Goal: Task Accomplishment & Management: Complete application form

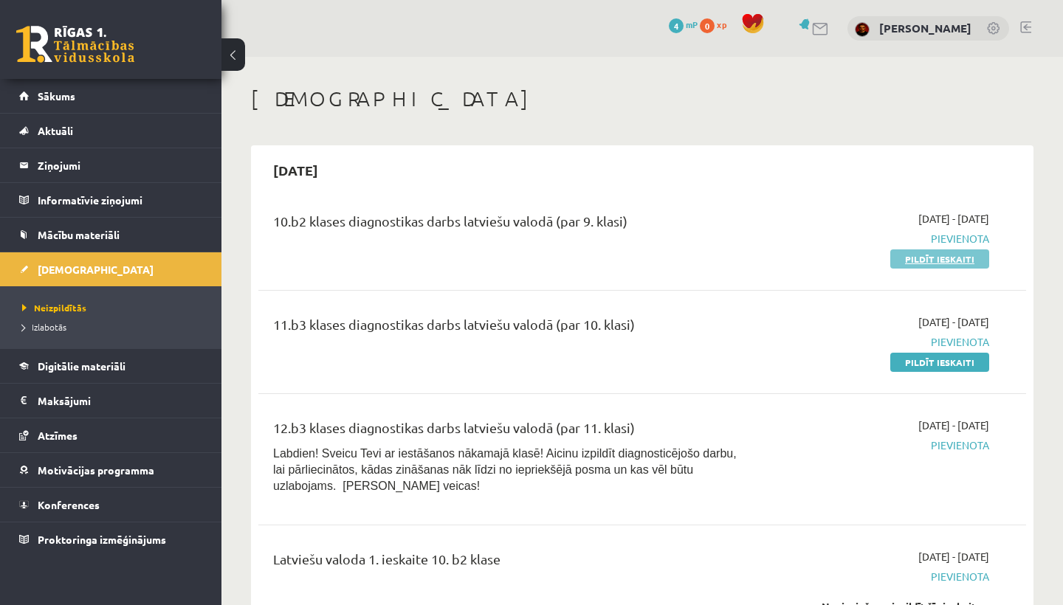
click at [908, 252] on link "Pildīt ieskaiti" at bounding box center [939, 258] width 99 height 19
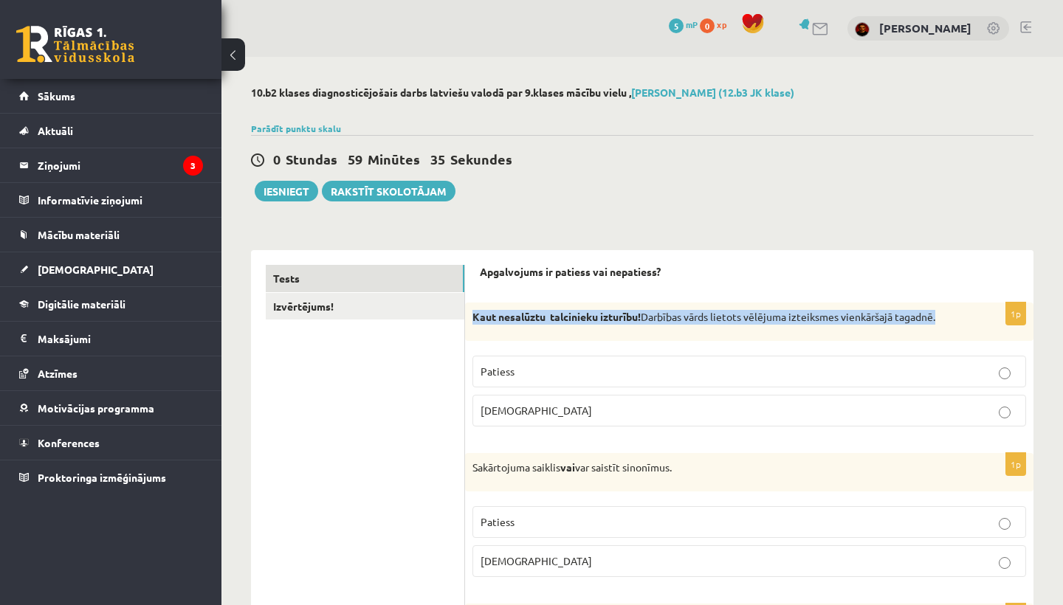
drag, startPoint x: 471, startPoint y: 316, endPoint x: 822, endPoint y: 325, distance: 351.4
click at [822, 325] on div "Kaut nesalūztu talcinieku izturību! Darbības vārds lietots vēlējuma izteiksmes …" at bounding box center [749, 322] width 568 height 38
copy p "Kaut nesalūztu talcinieku izturību! Darbības vārds lietots vēlējuma izteiksmes …"
click at [570, 374] on p "Patiess" at bounding box center [748, 371] width 537 height 15
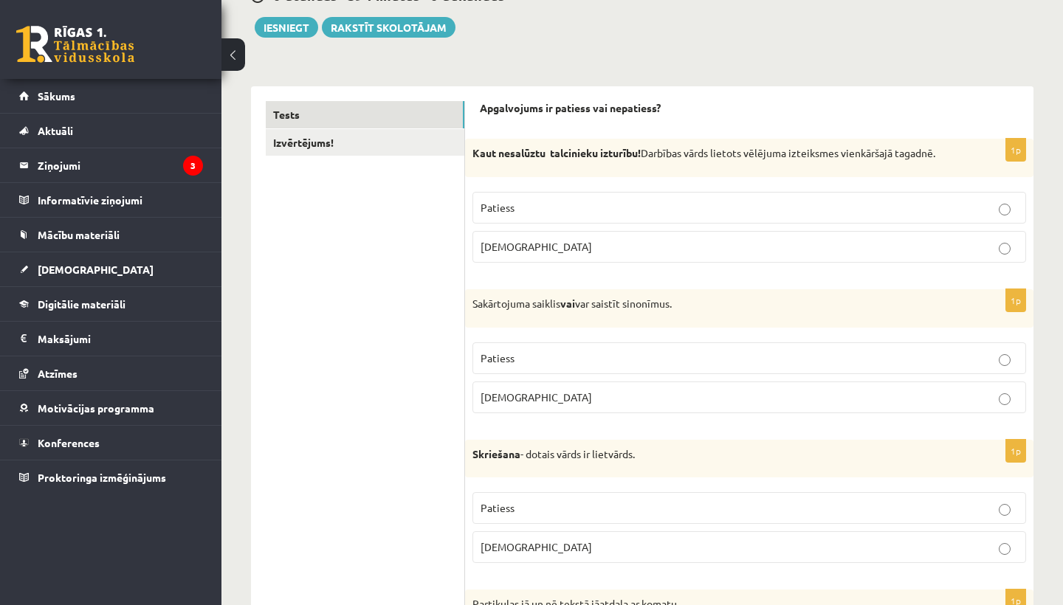
scroll to position [165, 0]
drag, startPoint x: 473, startPoint y: 300, endPoint x: 740, endPoint y: 310, distance: 267.3
click at [742, 313] on div "Sakārtojuma saiklis vai var saistīt sinonīmus." at bounding box center [749, 308] width 568 height 38
copy p "Sakārtojuma saiklis vai var saistīt sinonīmus."
click at [585, 365] on label "Patiess" at bounding box center [748, 358] width 553 height 32
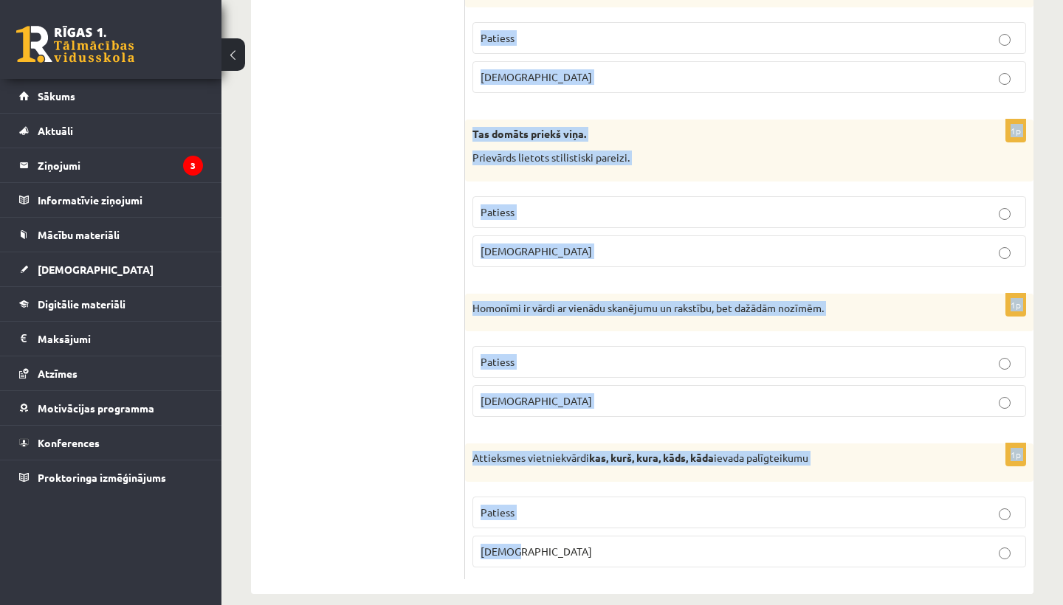
scroll to position [4349, 0]
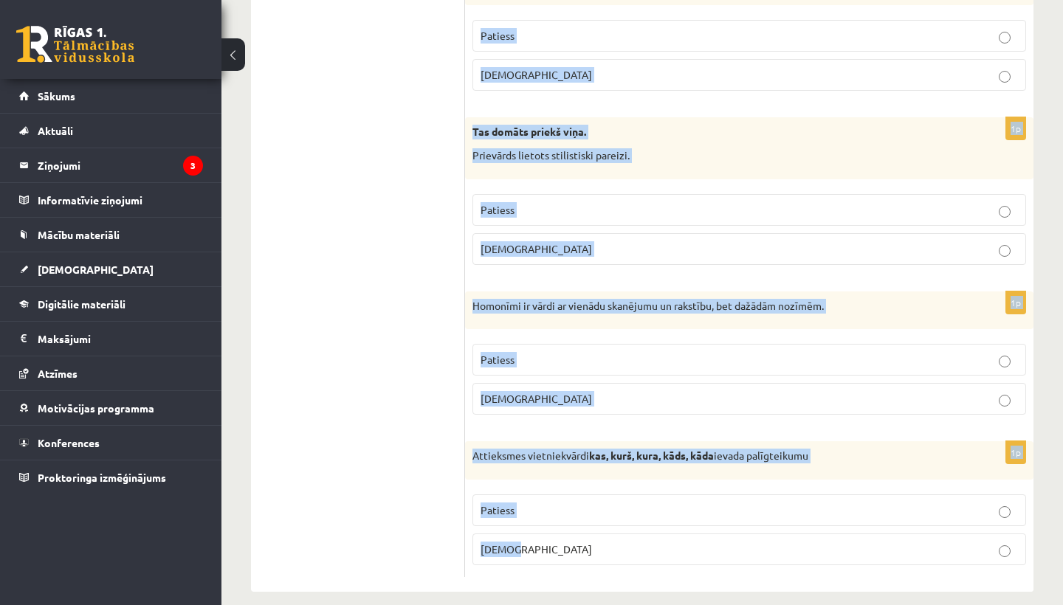
drag, startPoint x: 469, startPoint y: 276, endPoint x: 799, endPoint y: 604, distance: 466.0
copy form "Skriešana - dotais vārds ir lietvārds. Patiess Aplams 1p Partikulas jā un nē te…"
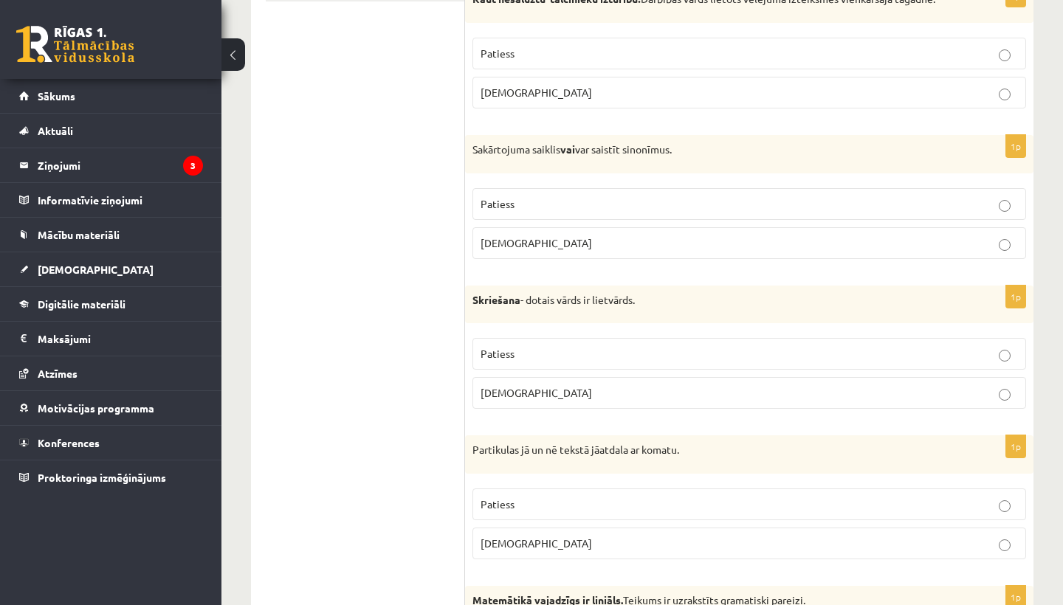
scroll to position [320, 0]
click at [731, 351] on p "Patiess" at bounding box center [748, 352] width 537 height 15
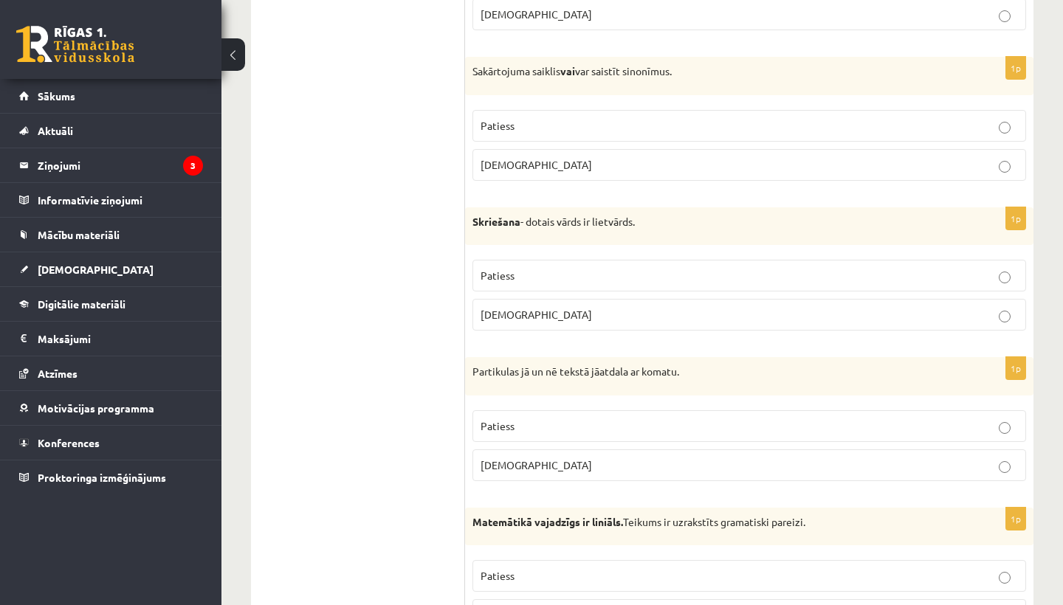
click at [729, 421] on p "Patiess" at bounding box center [748, 425] width 537 height 15
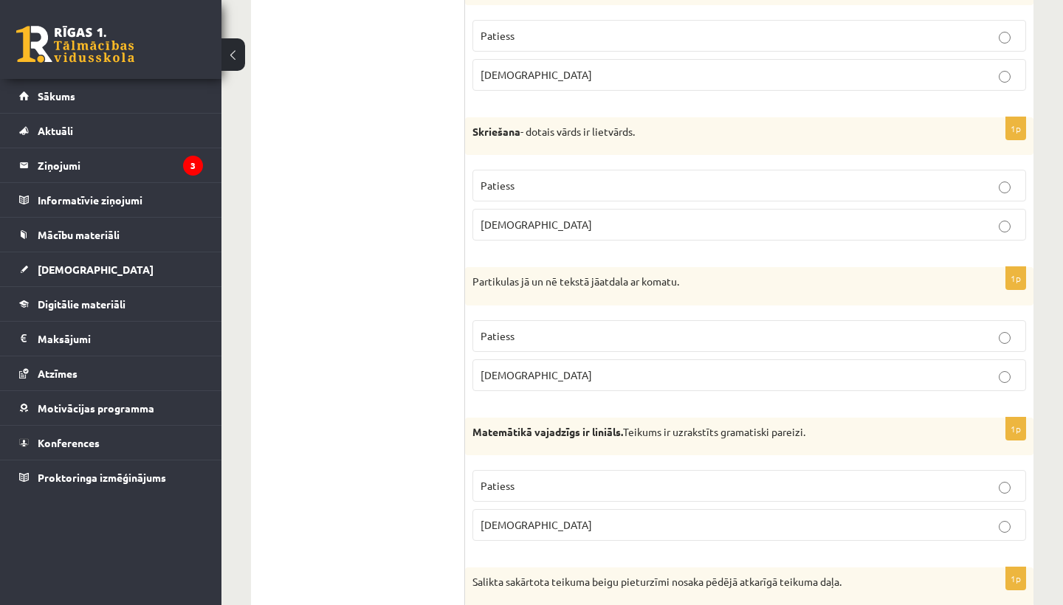
scroll to position [488, 0]
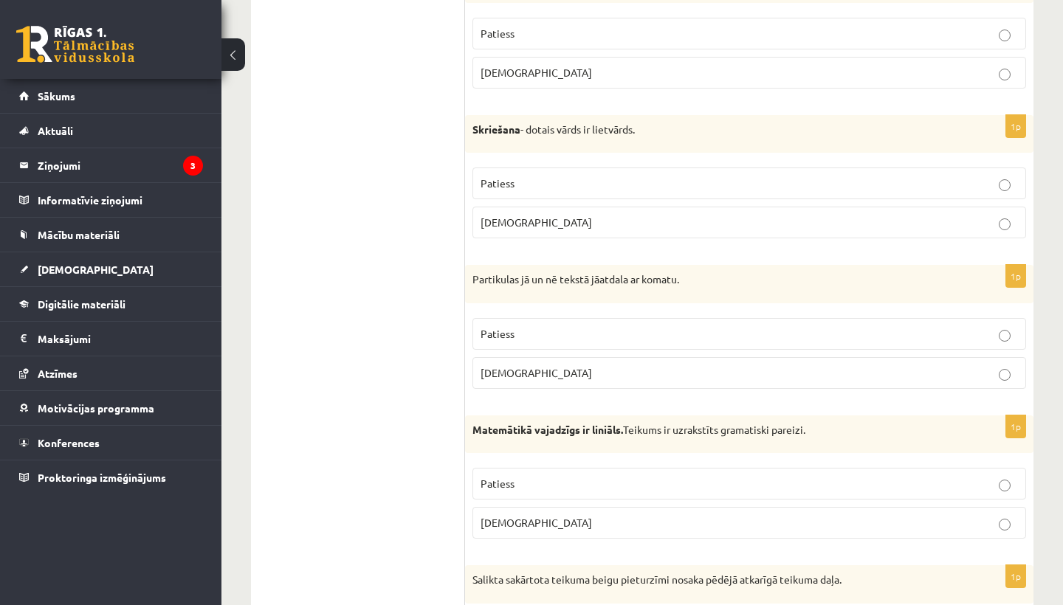
click at [707, 529] on label "Aplams" at bounding box center [748, 523] width 553 height 32
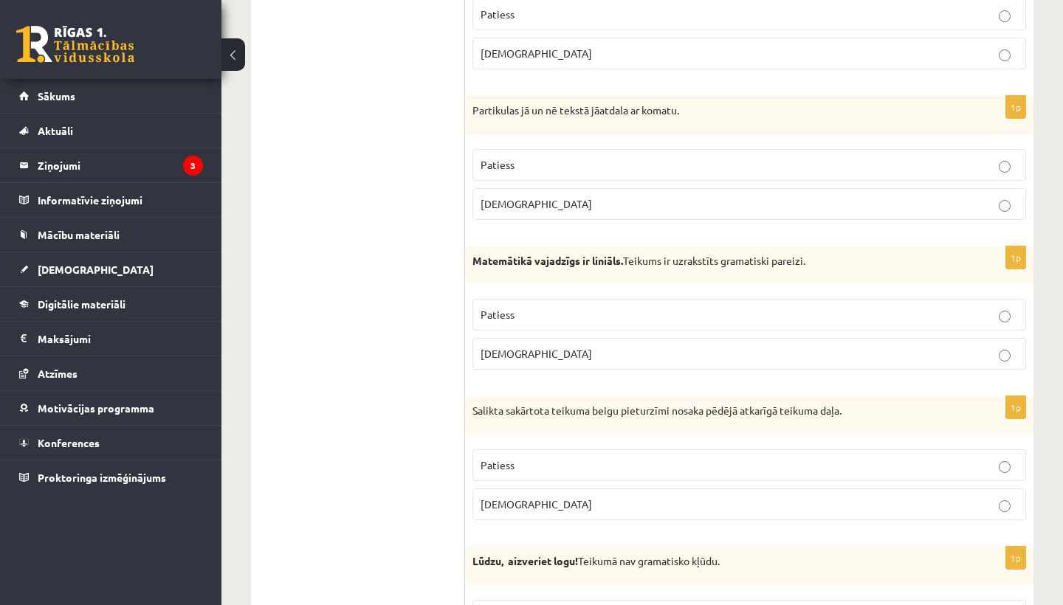
scroll to position [670, 0]
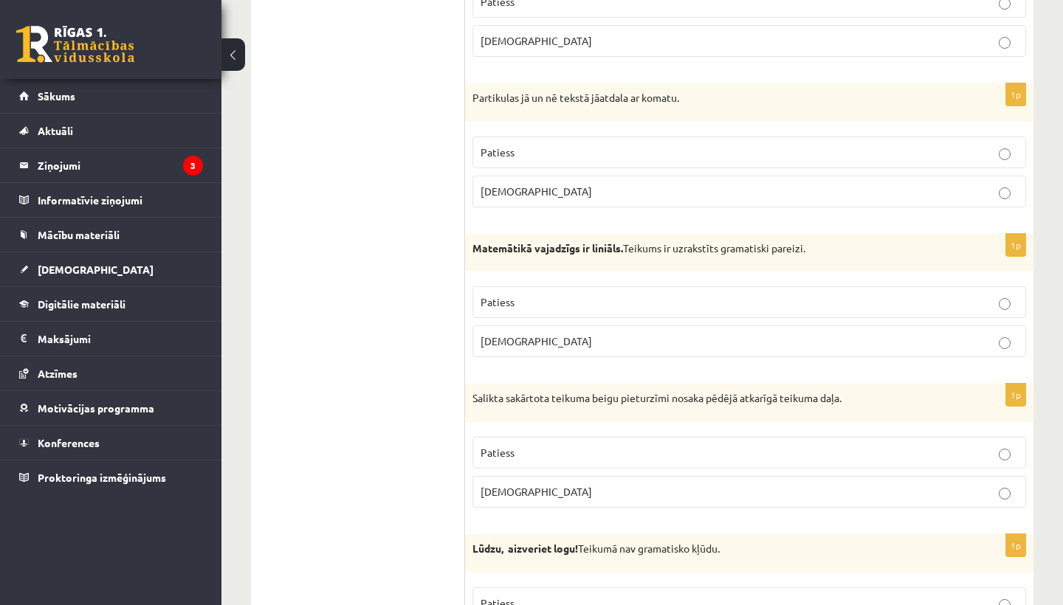
click at [803, 486] on p "Aplams" at bounding box center [748, 491] width 537 height 15
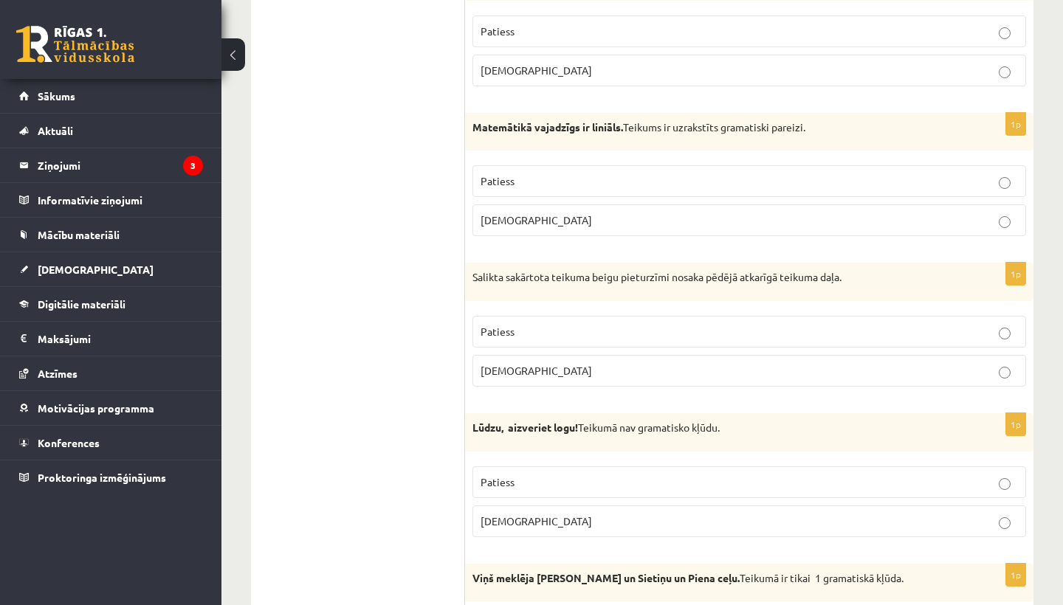
scroll to position [817, 0]
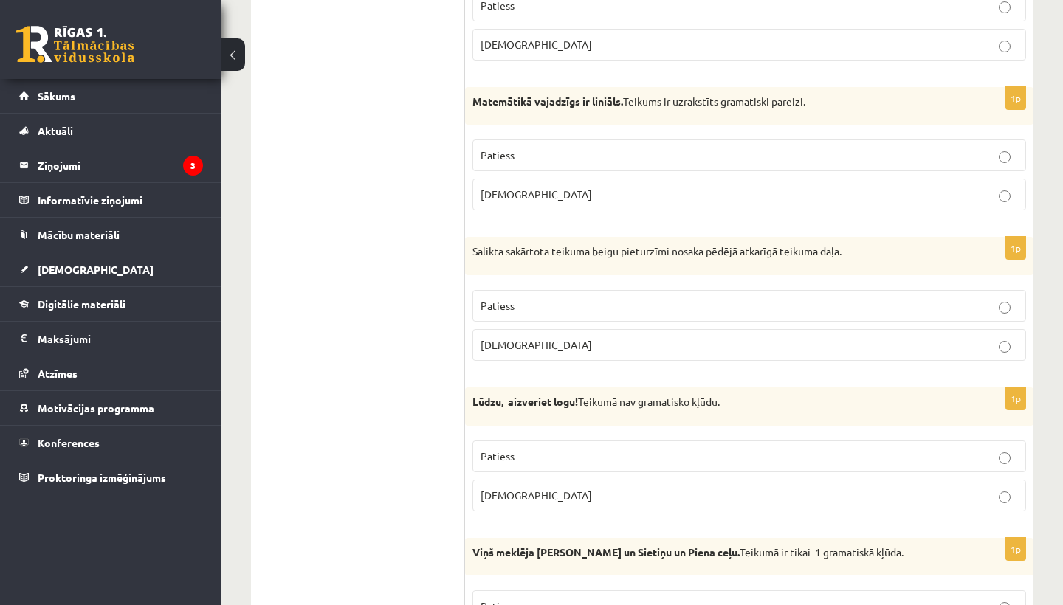
click at [814, 459] on p "Patiess" at bounding box center [748, 456] width 537 height 15
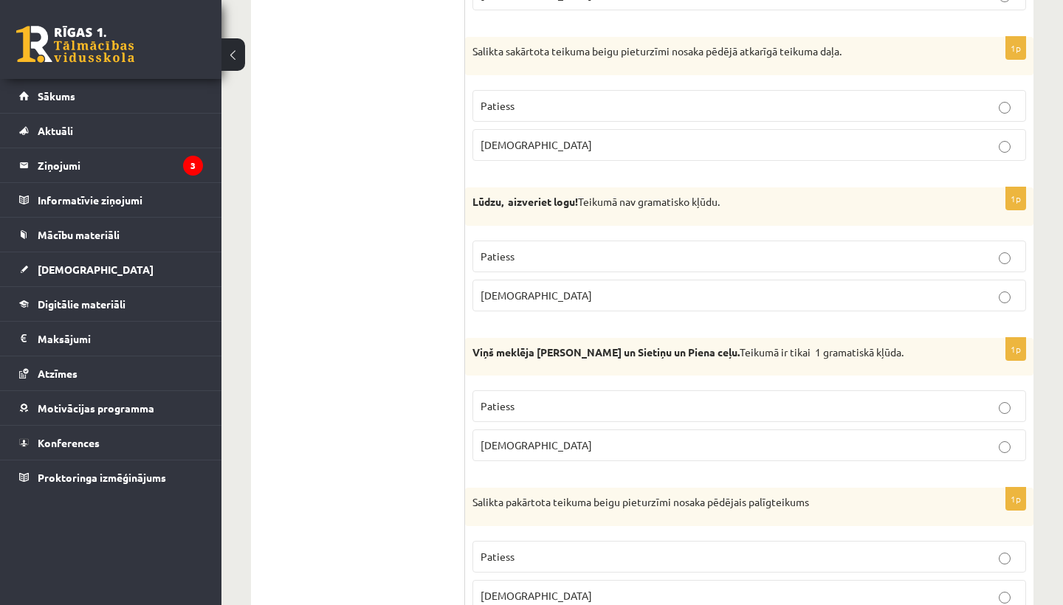
scroll to position [1044, 0]
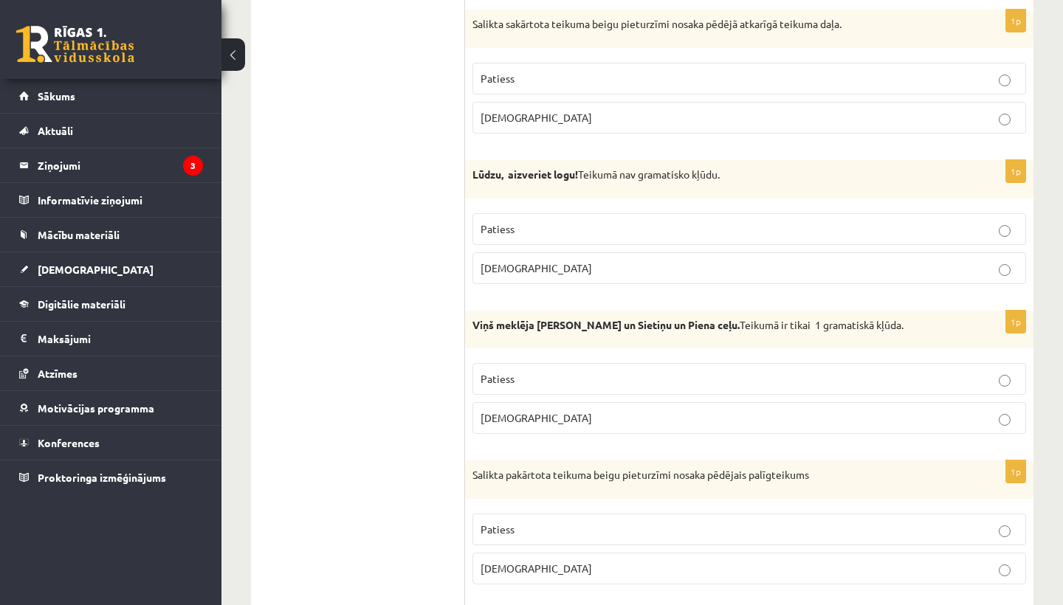
click at [938, 376] on p "Patiess" at bounding box center [748, 378] width 537 height 15
click at [880, 524] on p "Patiess" at bounding box center [748, 529] width 537 height 15
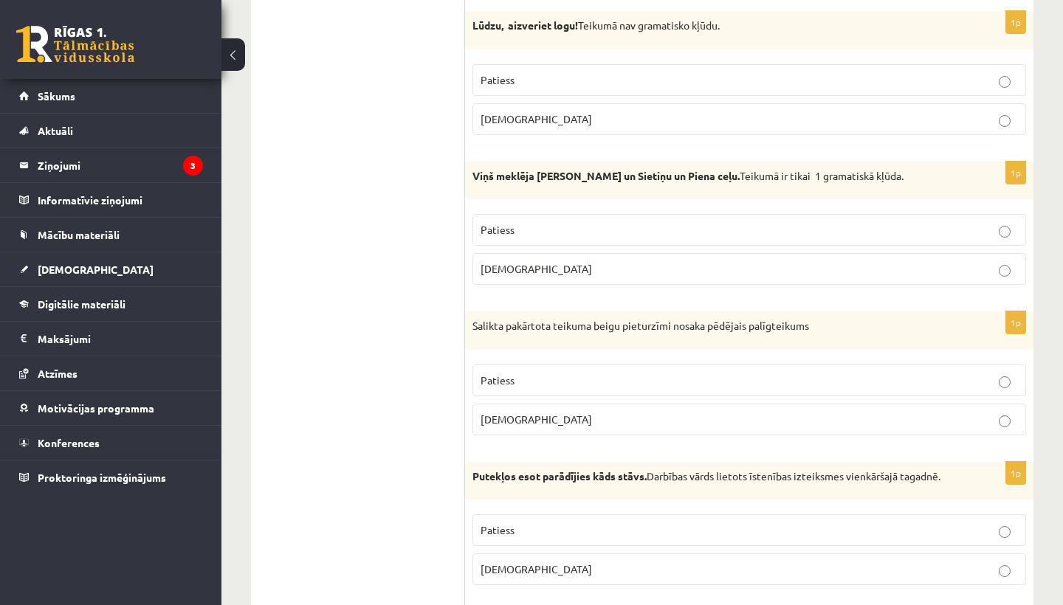
scroll to position [1194, 0]
click at [873, 576] on label "Aplams" at bounding box center [748, 569] width 553 height 32
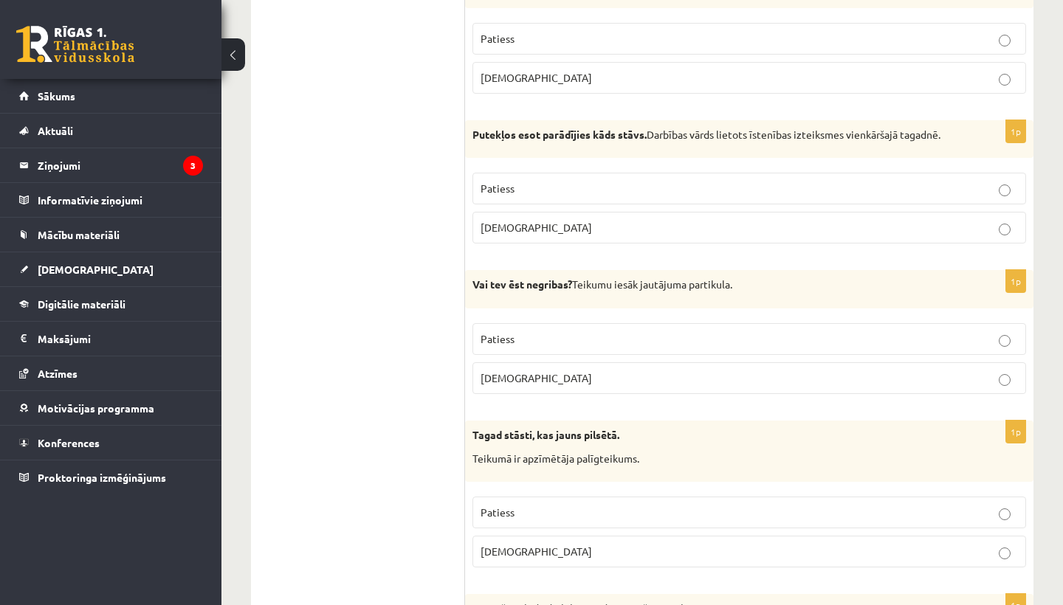
scroll to position [1537, 0]
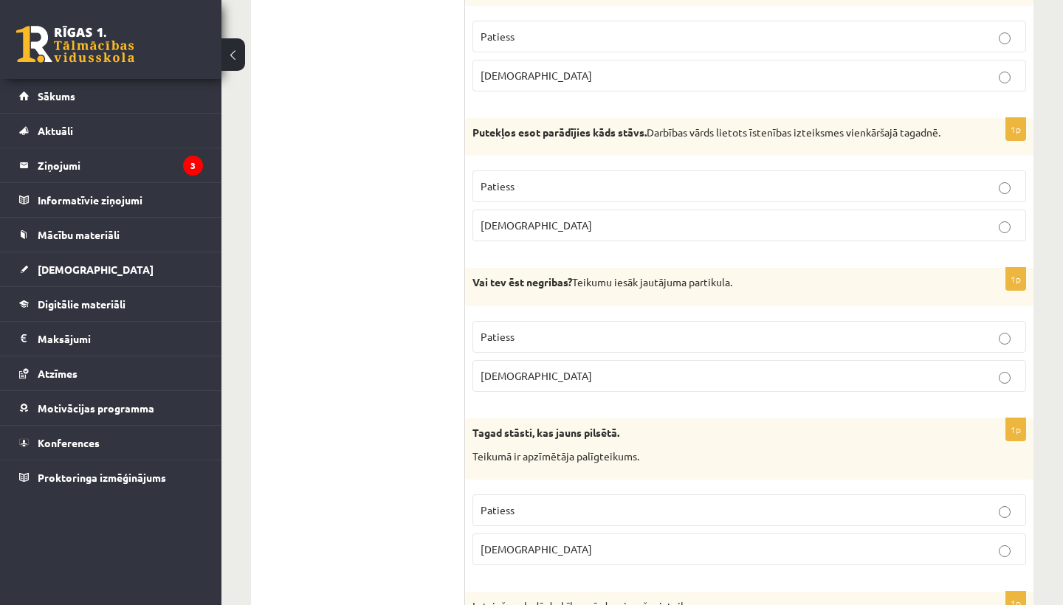
click at [795, 340] on label "Patiess" at bounding box center [748, 337] width 553 height 32
click at [716, 542] on p "Aplams" at bounding box center [748, 549] width 537 height 15
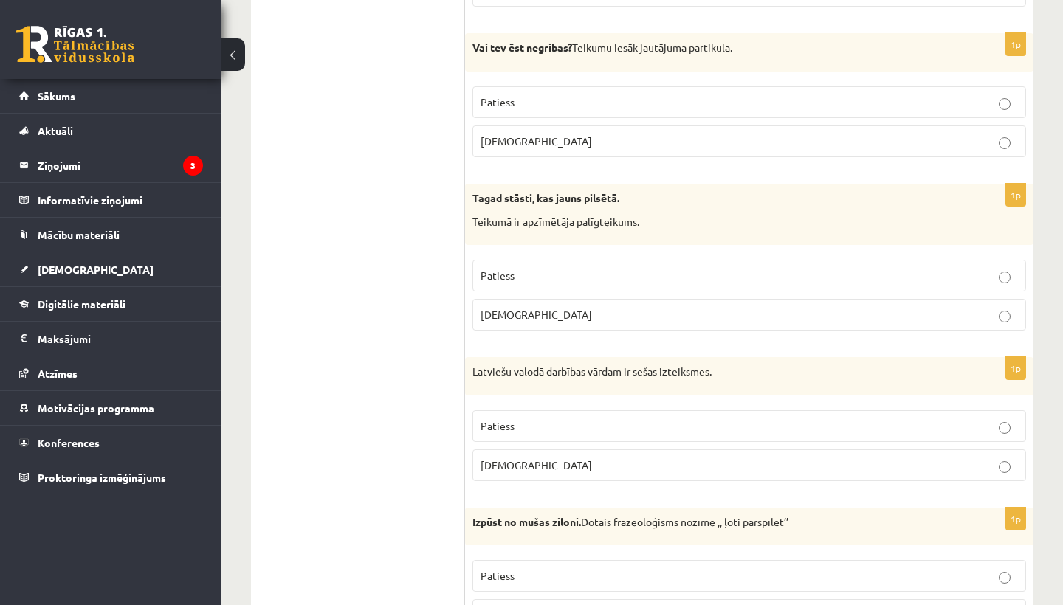
scroll to position [1775, 0]
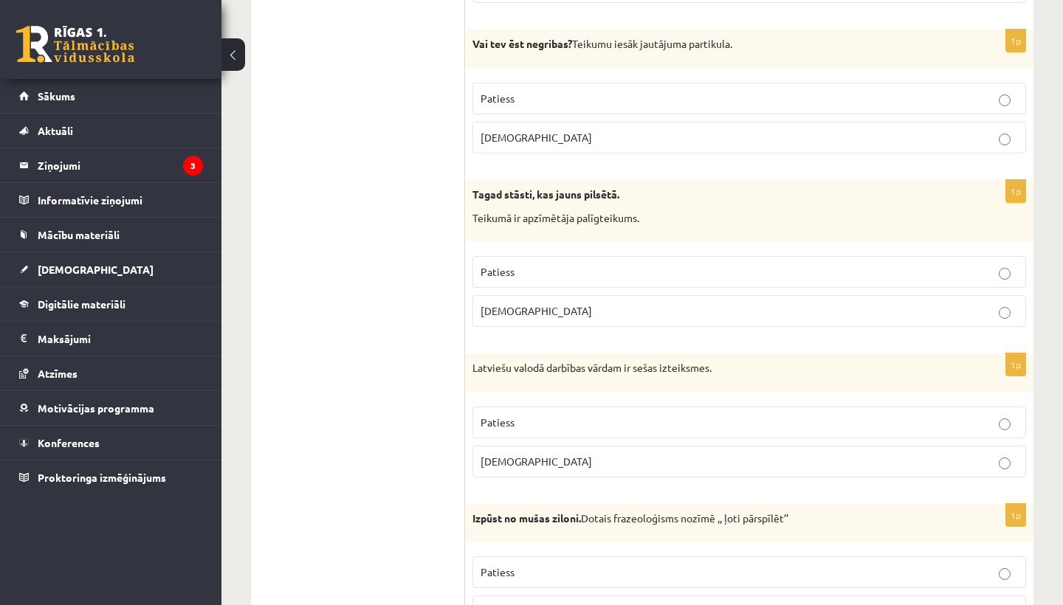
click at [829, 454] on p "Aplams" at bounding box center [748, 461] width 537 height 15
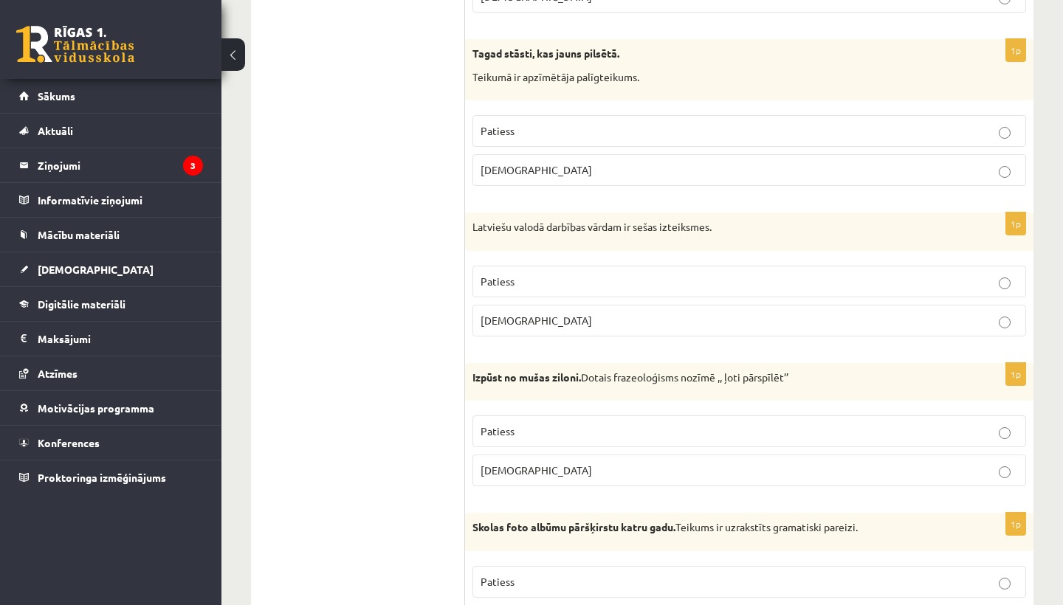
scroll to position [1927, 0]
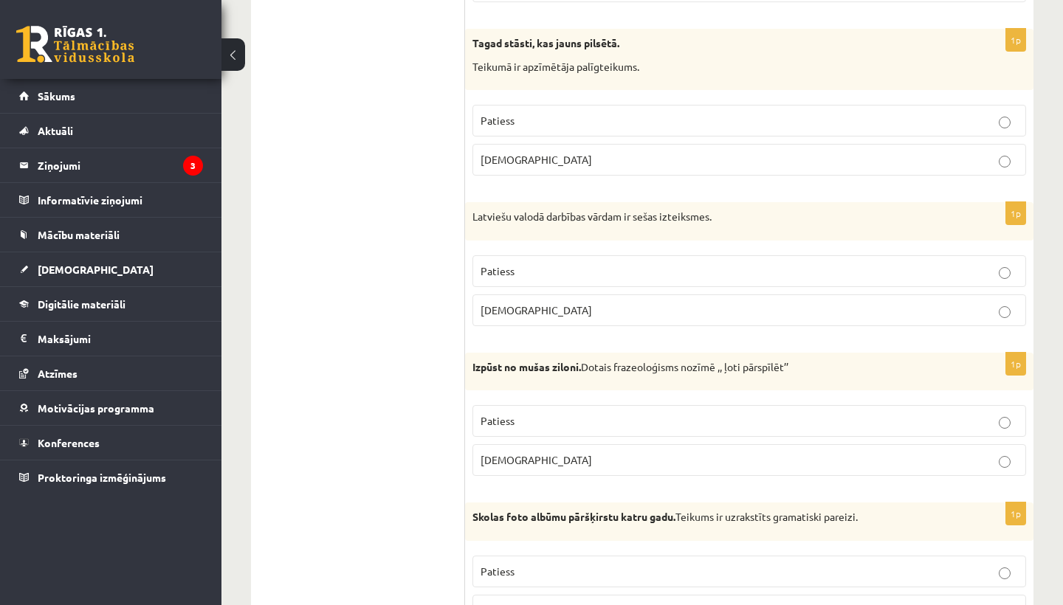
click at [856, 422] on label "Patiess" at bounding box center [748, 421] width 553 height 32
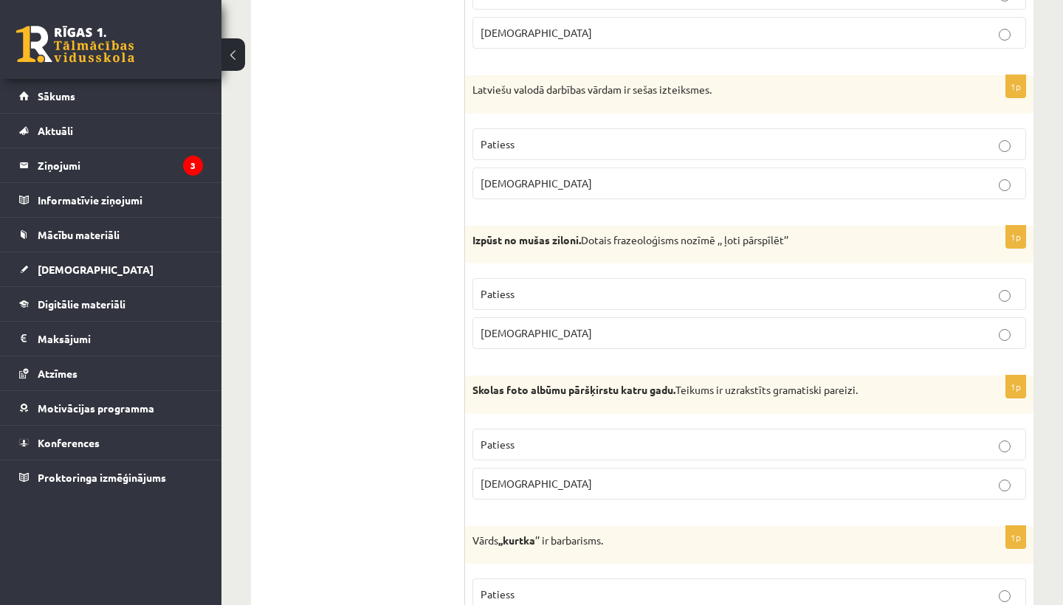
scroll to position [2061, 0]
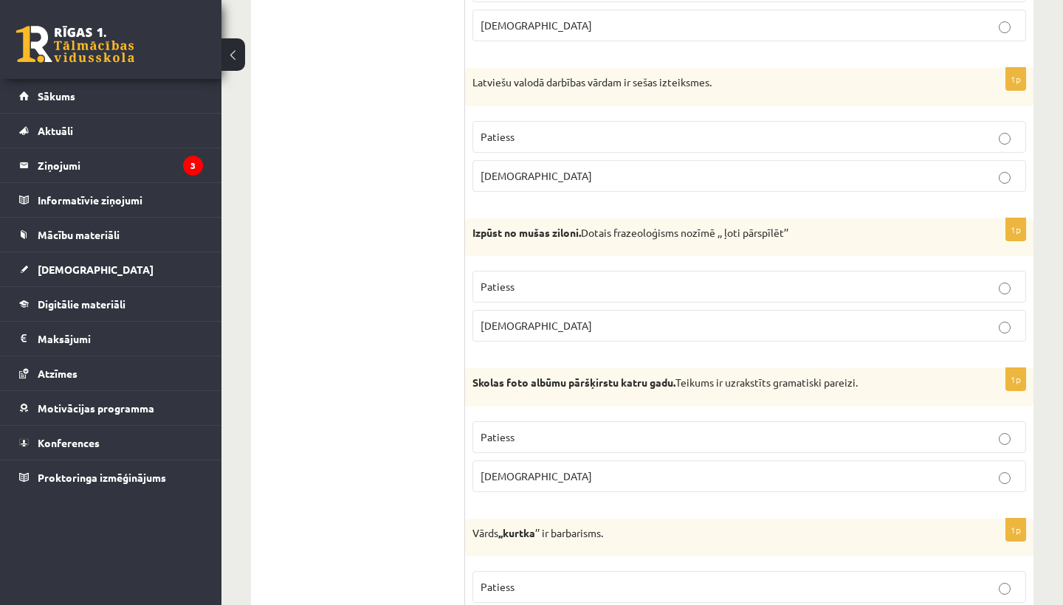
click at [835, 472] on p "Aplams" at bounding box center [748, 476] width 537 height 15
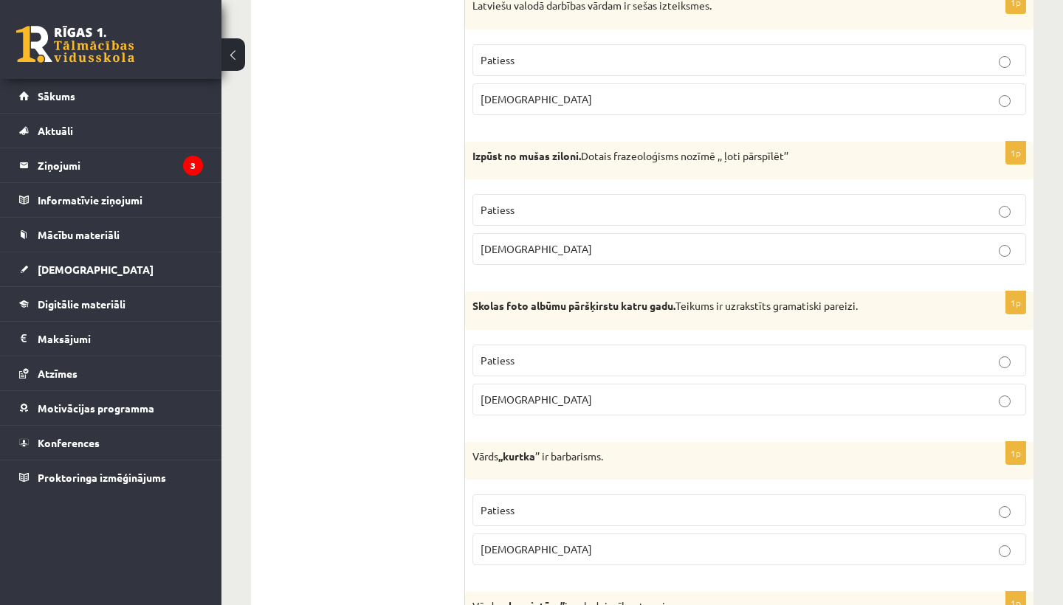
scroll to position [2139, 0]
click at [835, 472] on div "1p Vārds ,,kurtka ’’ ir barbarisms. Patiess Aplams" at bounding box center [749, 509] width 568 height 136
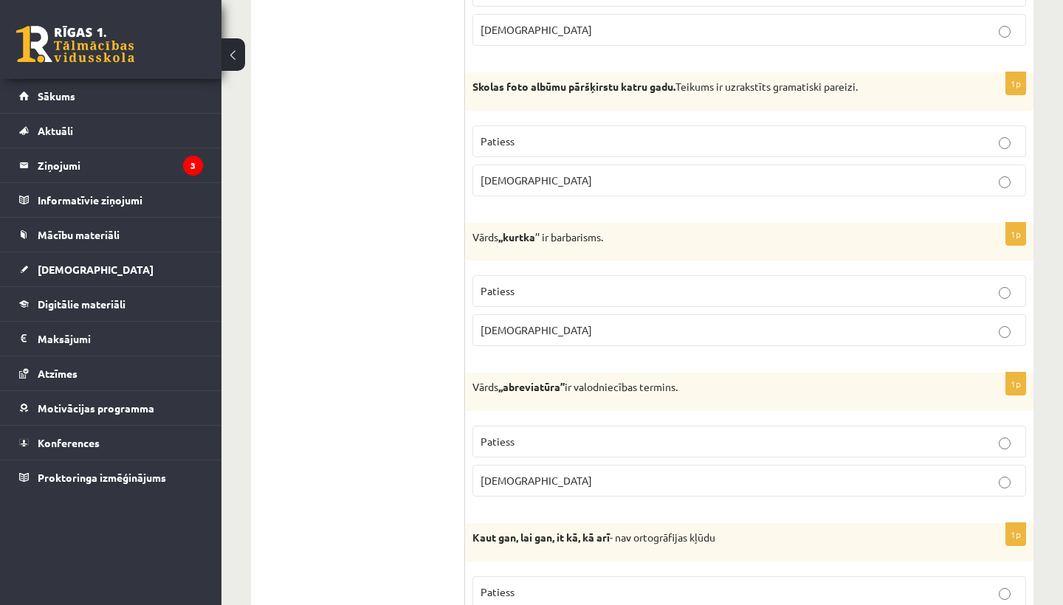
scroll to position [2440, 0]
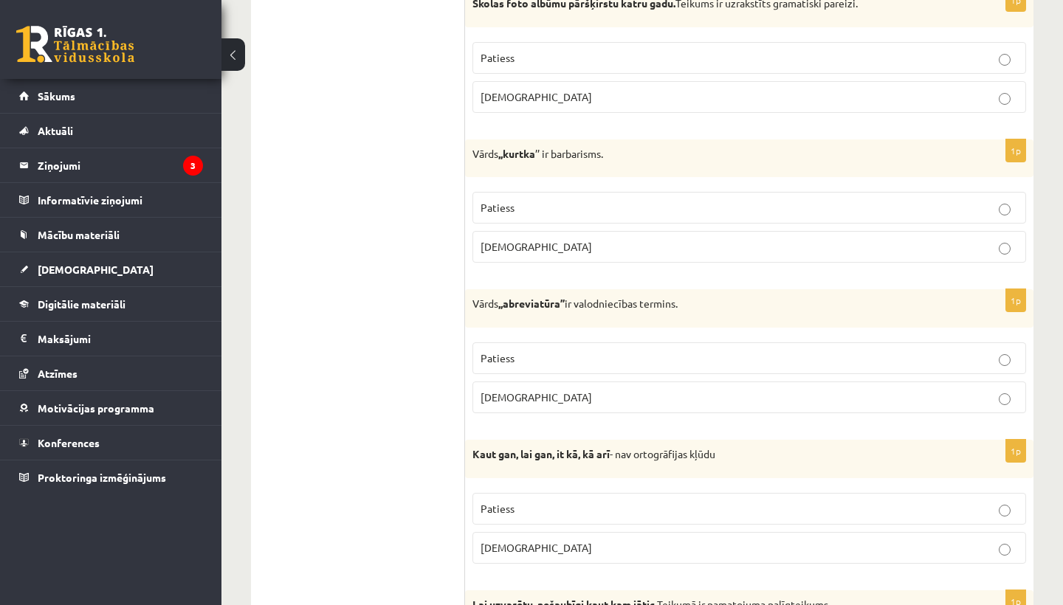
click at [960, 200] on p "Patiess" at bounding box center [748, 207] width 537 height 15
click at [931, 364] on label "Patiess" at bounding box center [748, 358] width 553 height 32
click at [927, 501] on p "Patiess" at bounding box center [748, 508] width 537 height 15
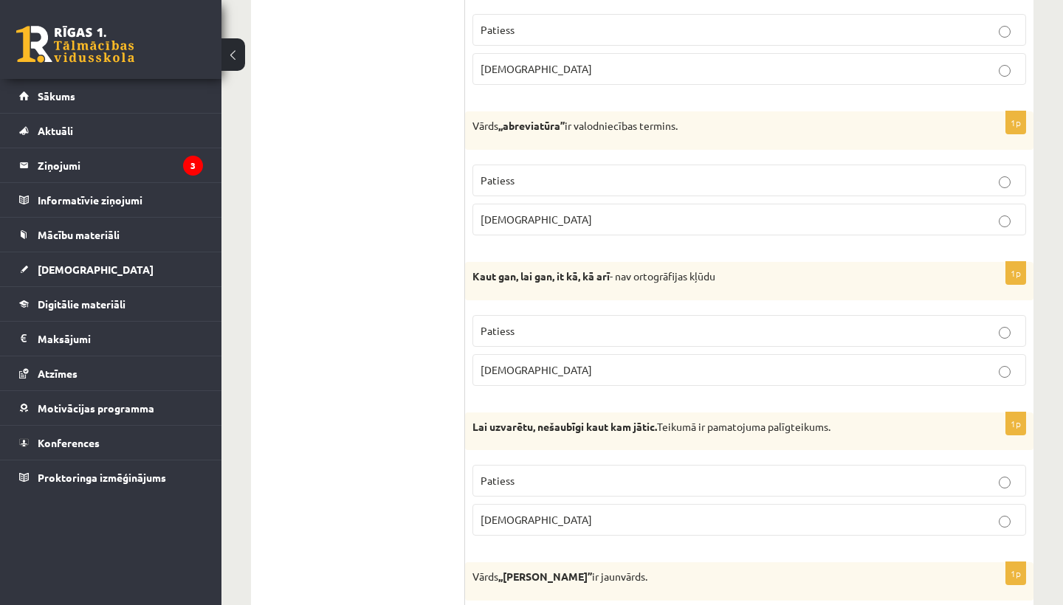
scroll to position [2629, 0]
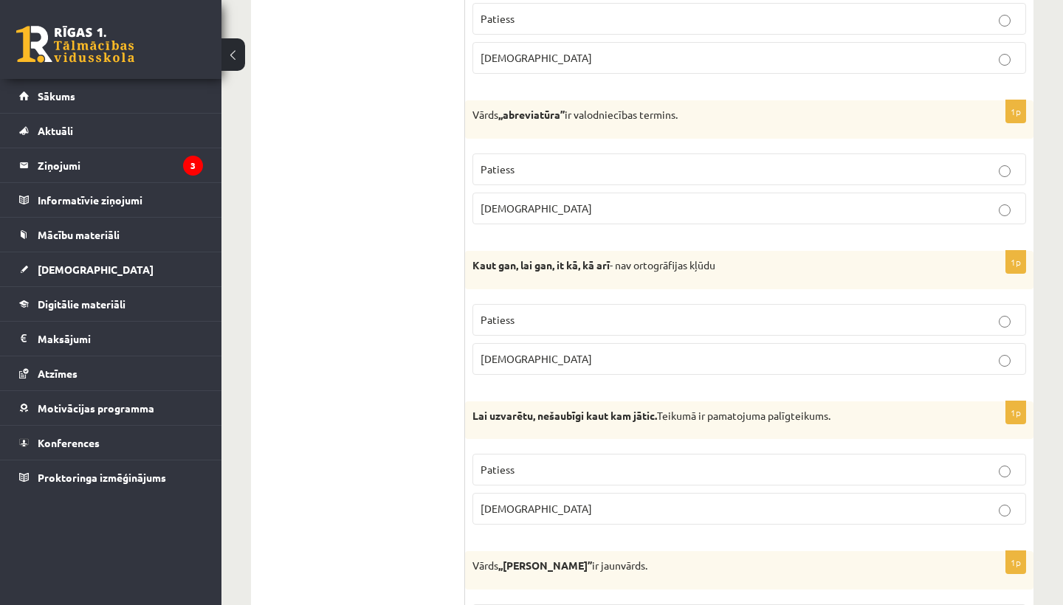
click at [933, 519] on fieldset "Patiess Aplams" at bounding box center [748, 487] width 553 height 83
click at [956, 503] on p "Aplams" at bounding box center [748, 508] width 537 height 15
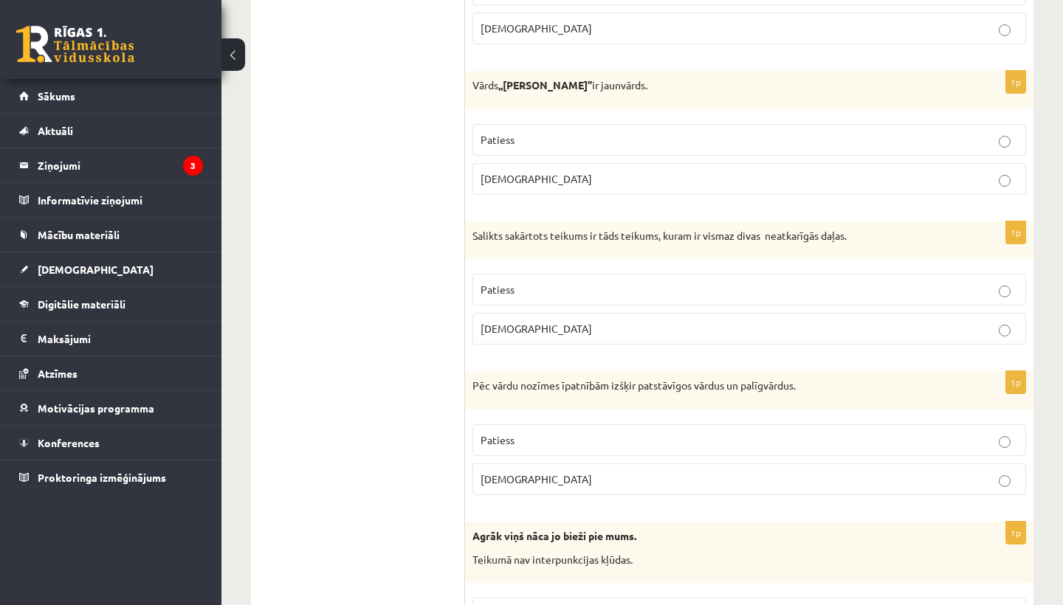
scroll to position [3113, 0]
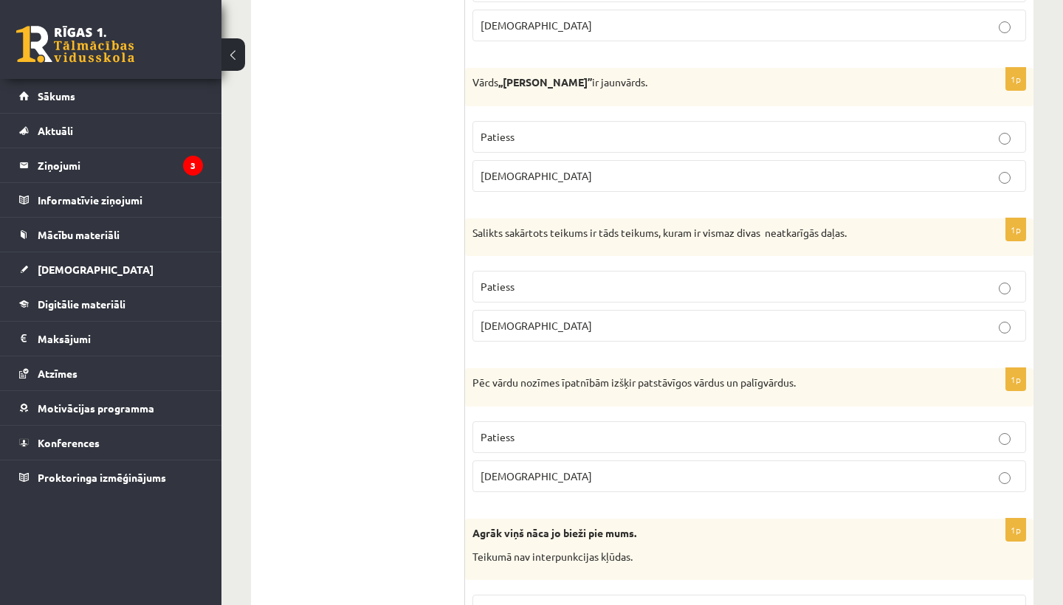
click at [977, 271] on label "Patiess" at bounding box center [748, 287] width 553 height 32
click at [968, 429] on p "Patiess" at bounding box center [748, 436] width 537 height 15
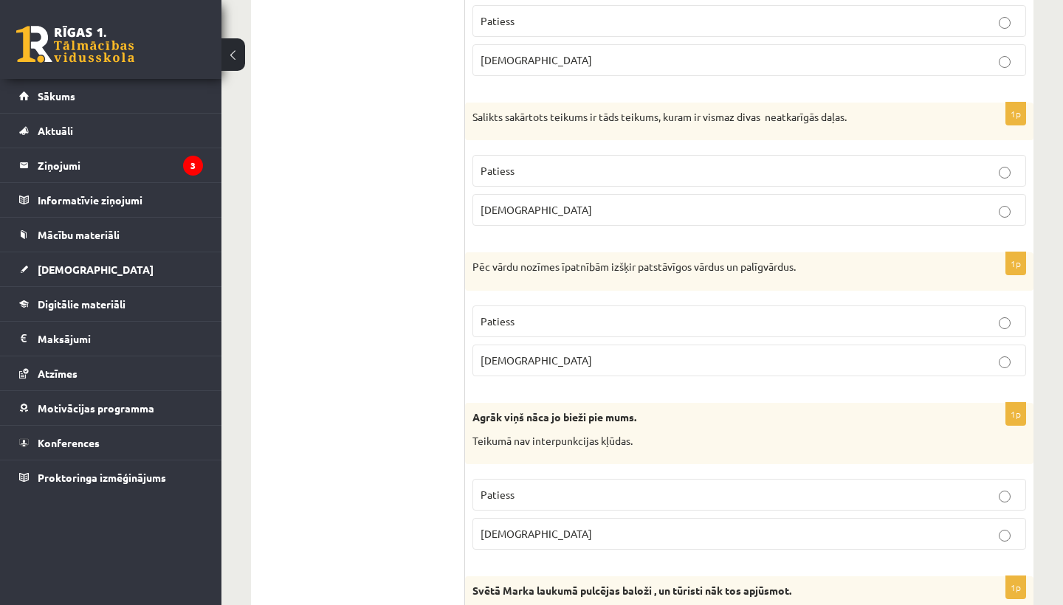
scroll to position [3243, 0]
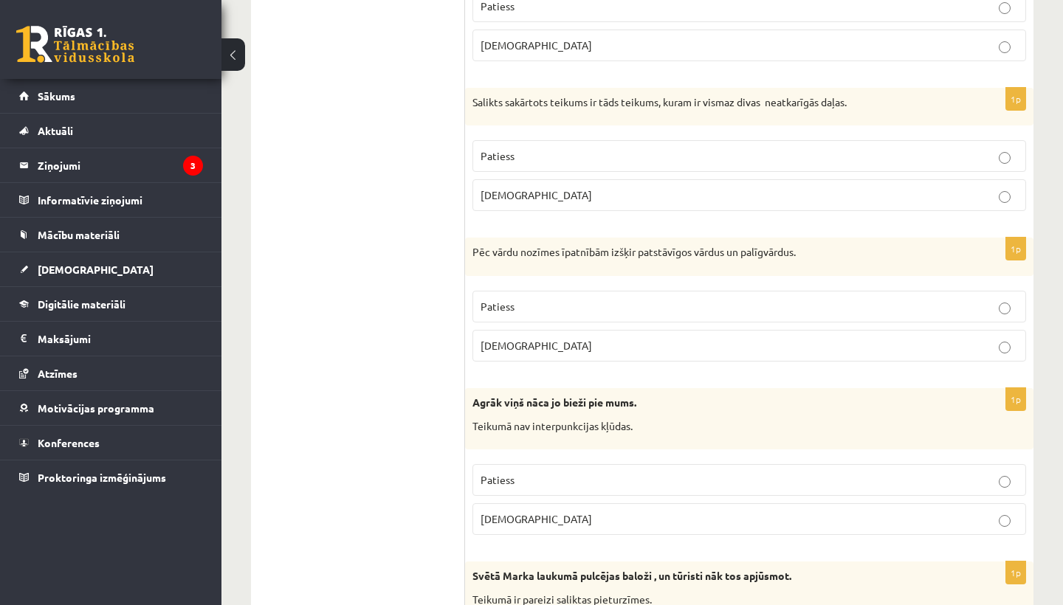
click at [990, 519] on label "Aplams" at bounding box center [748, 519] width 553 height 32
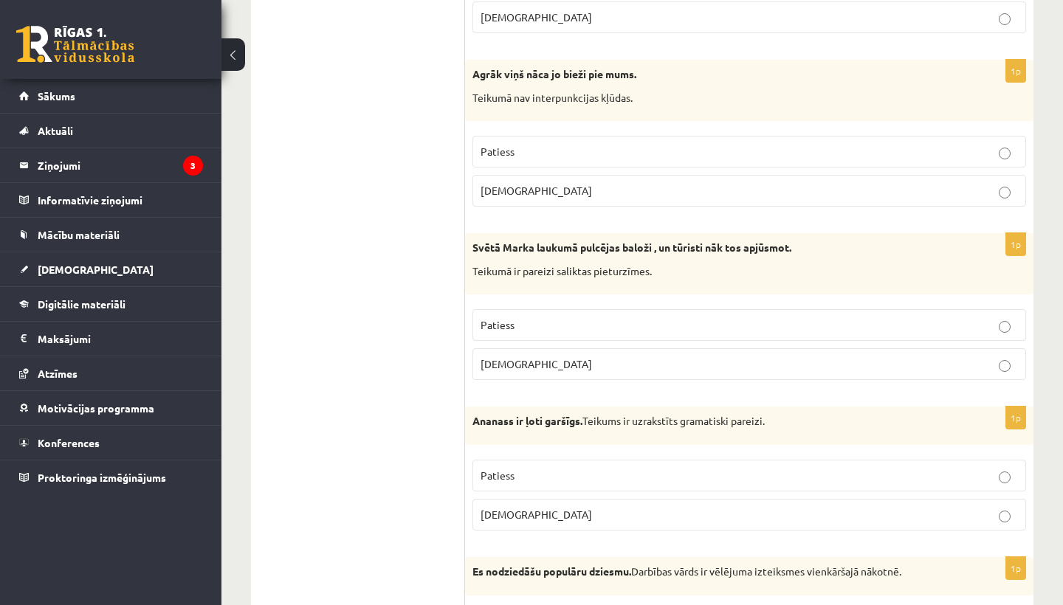
scroll to position [3589, 0]
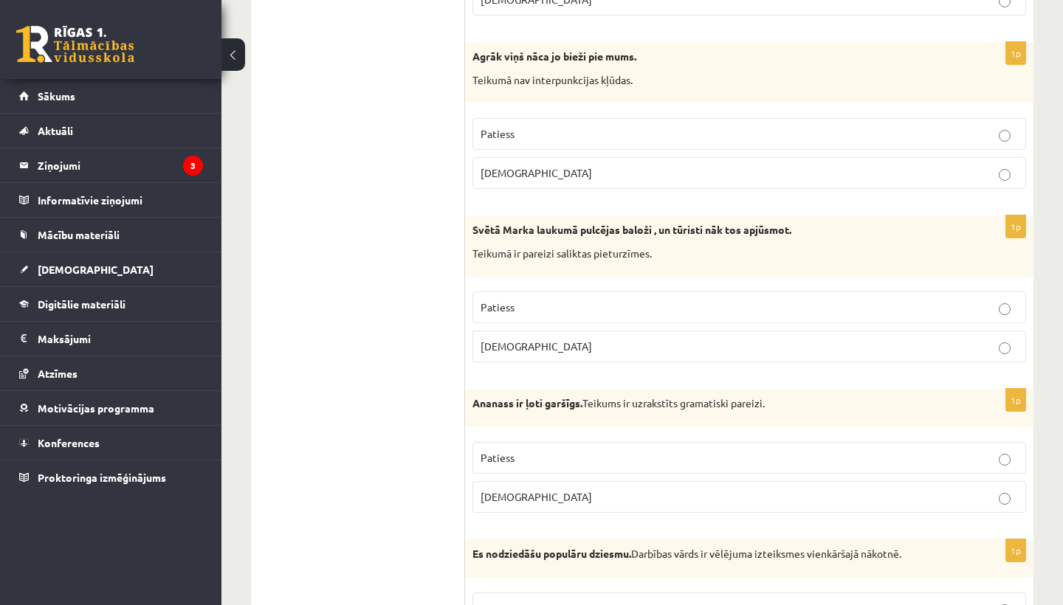
click at [892, 339] on p "Aplams" at bounding box center [748, 346] width 537 height 15
click at [863, 450] on p "Patiess" at bounding box center [748, 457] width 537 height 15
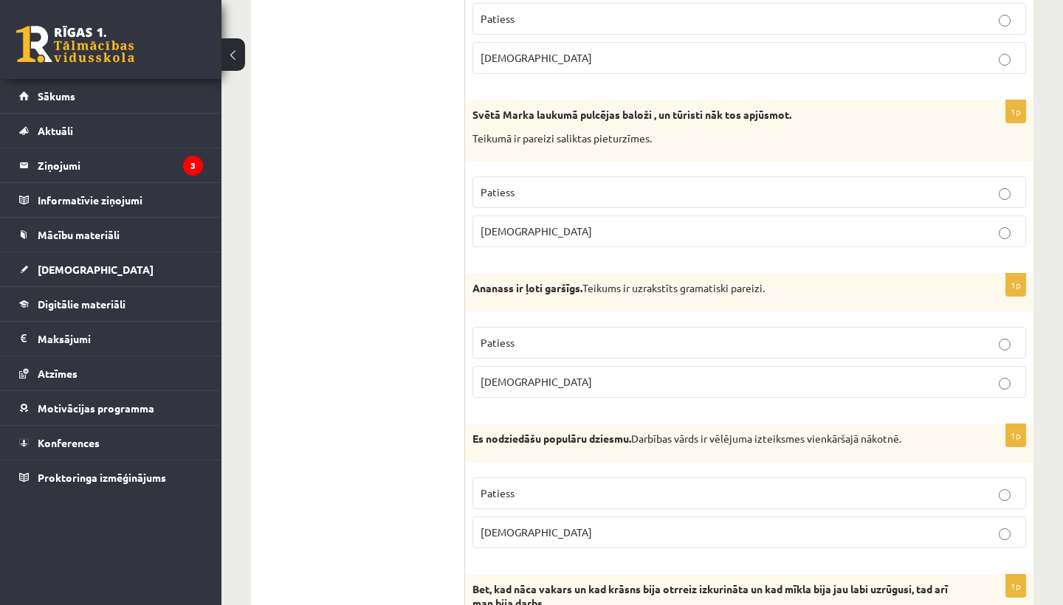
scroll to position [3749, 0]
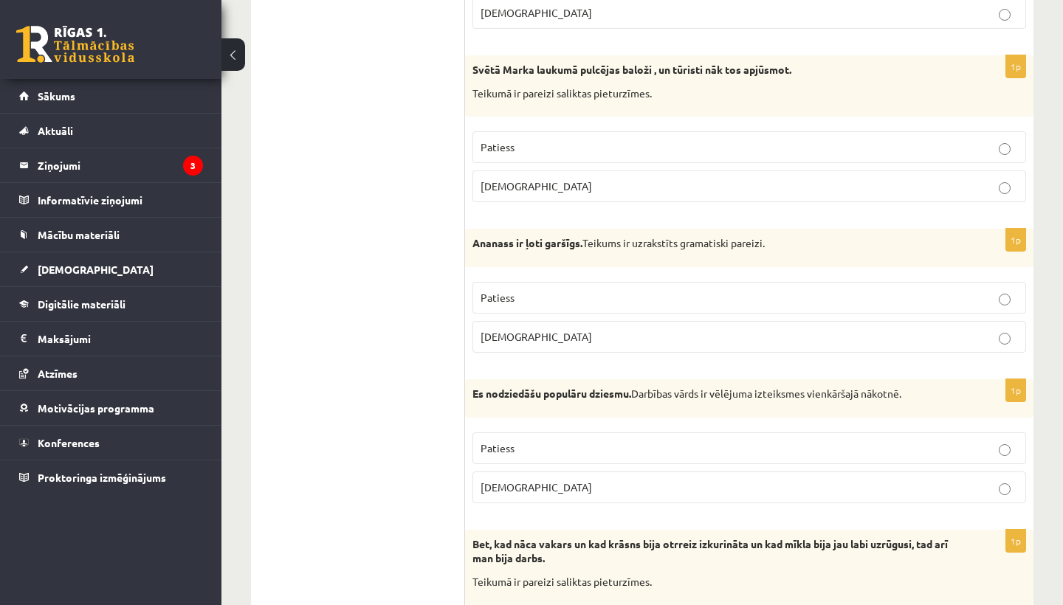
click at [850, 480] on p "Aplams" at bounding box center [748, 487] width 537 height 15
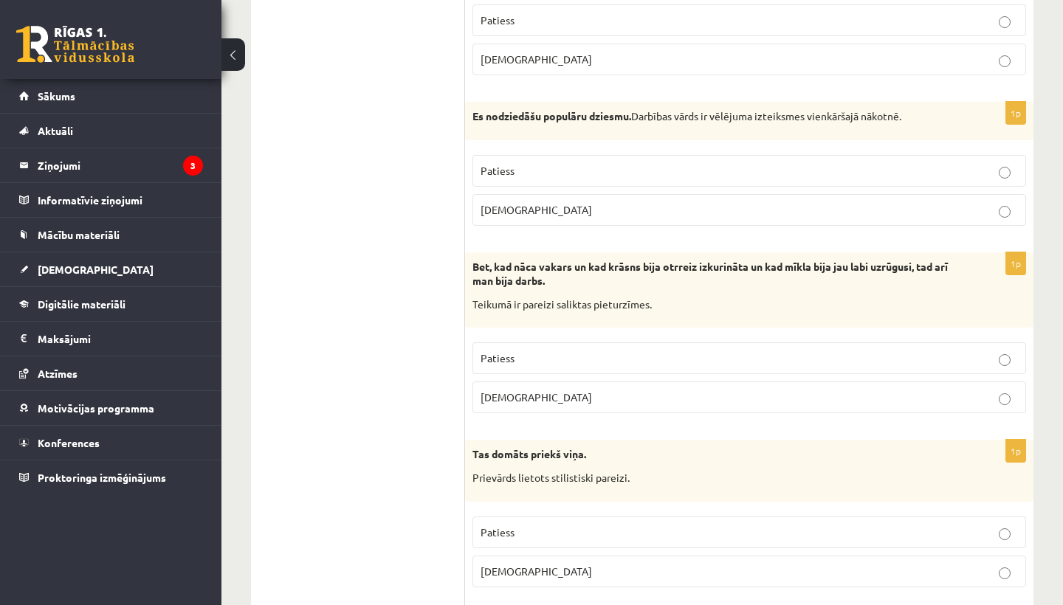
scroll to position [4029, 0]
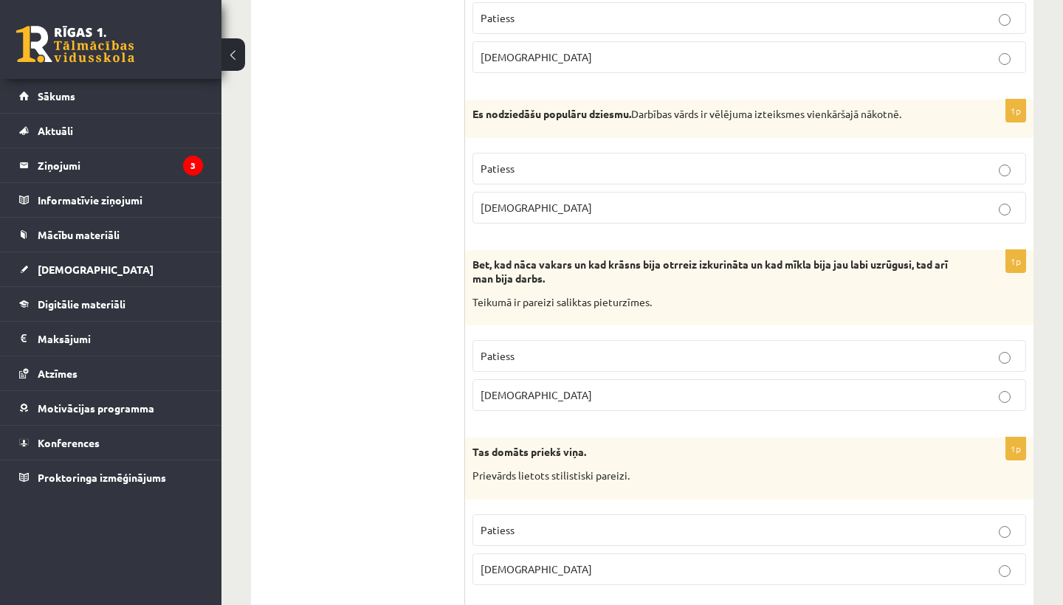
click at [691, 348] on p "Patiess" at bounding box center [748, 355] width 537 height 15
click at [656, 562] on p "Aplams" at bounding box center [748, 569] width 537 height 15
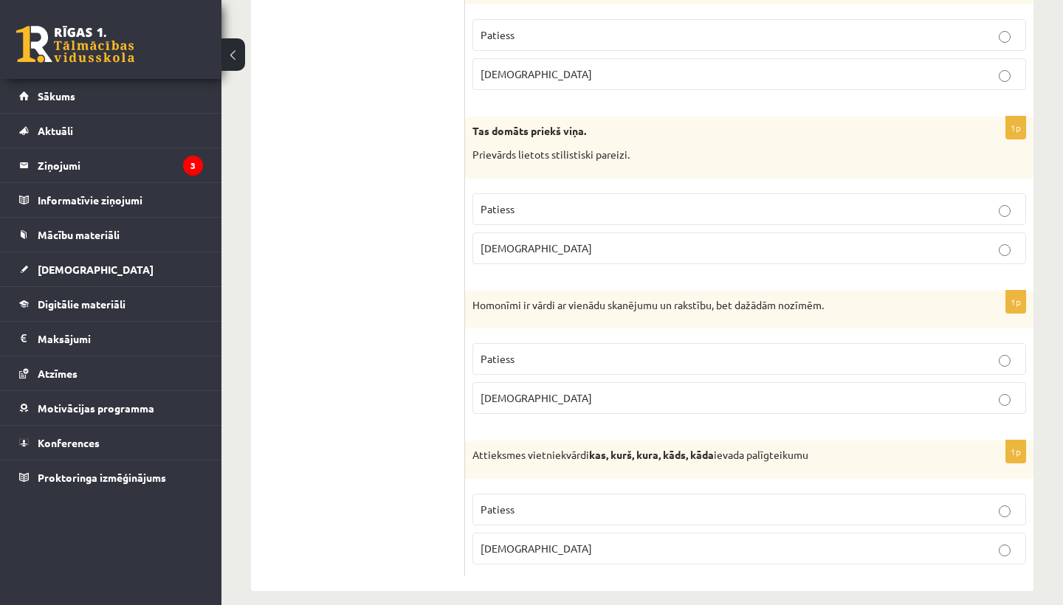
scroll to position [4349, 0]
click at [792, 352] on p "Patiess" at bounding box center [748, 359] width 537 height 15
click at [745, 503] on p "Patiess" at bounding box center [748, 510] width 537 height 15
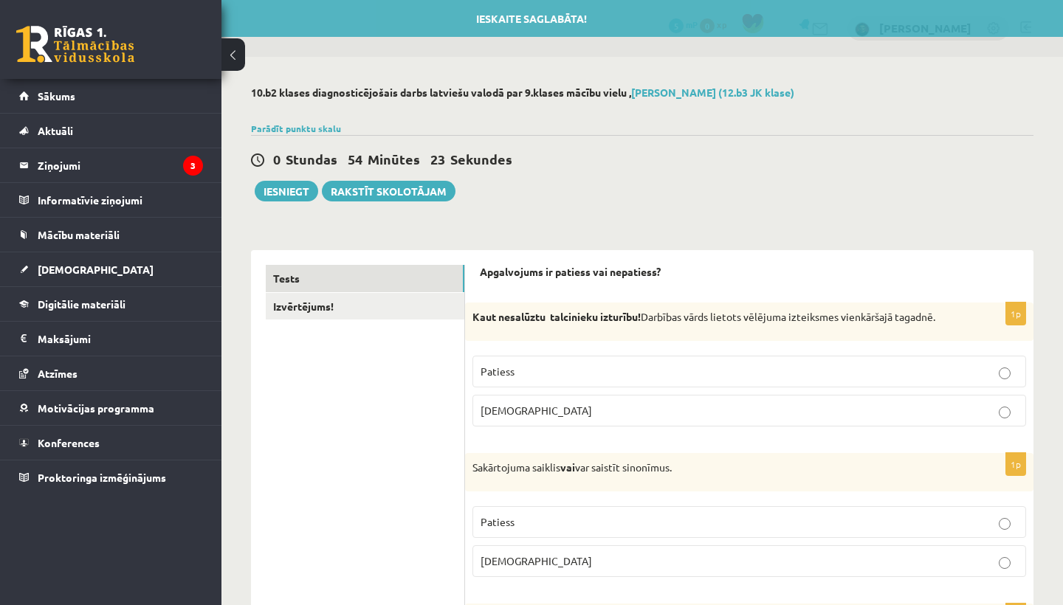
scroll to position [0, 0]
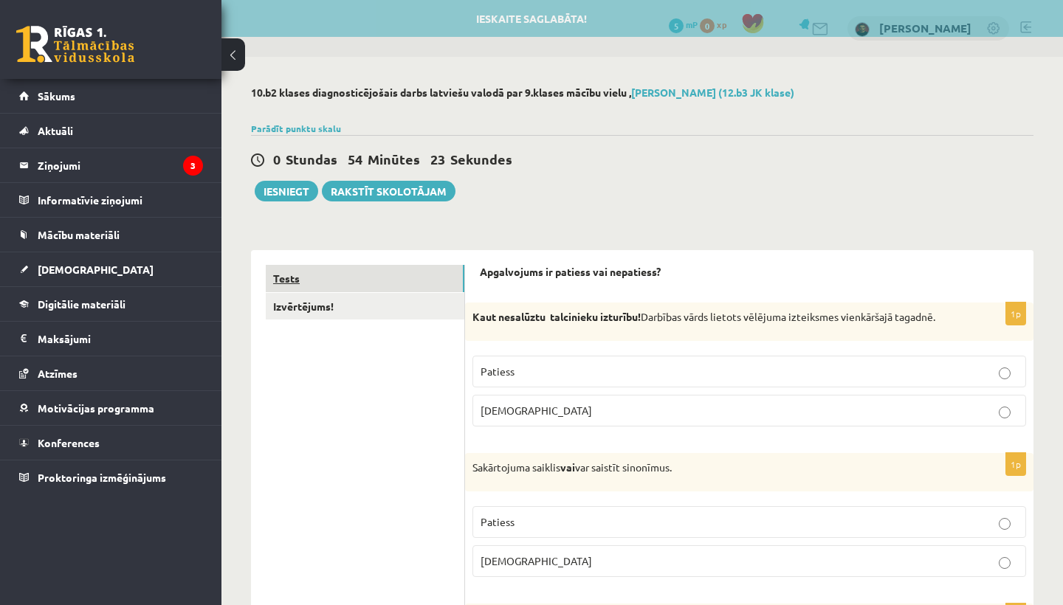
click at [411, 288] on link "Tests" at bounding box center [365, 278] width 198 height 27
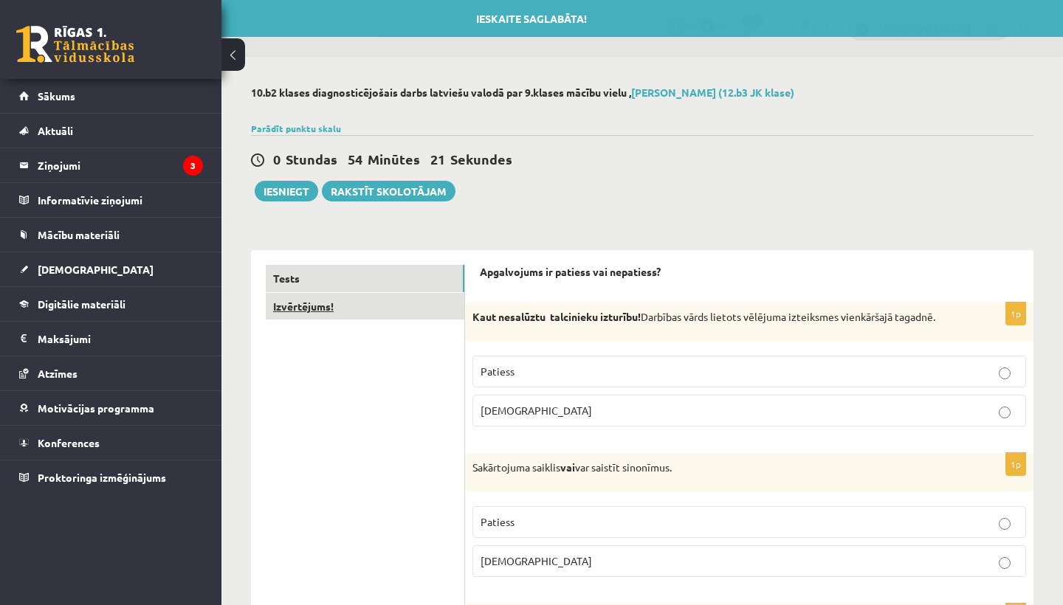
click at [412, 293] on link "Izvērtējums!" at bounding box center [365, 306] width 198 height 27
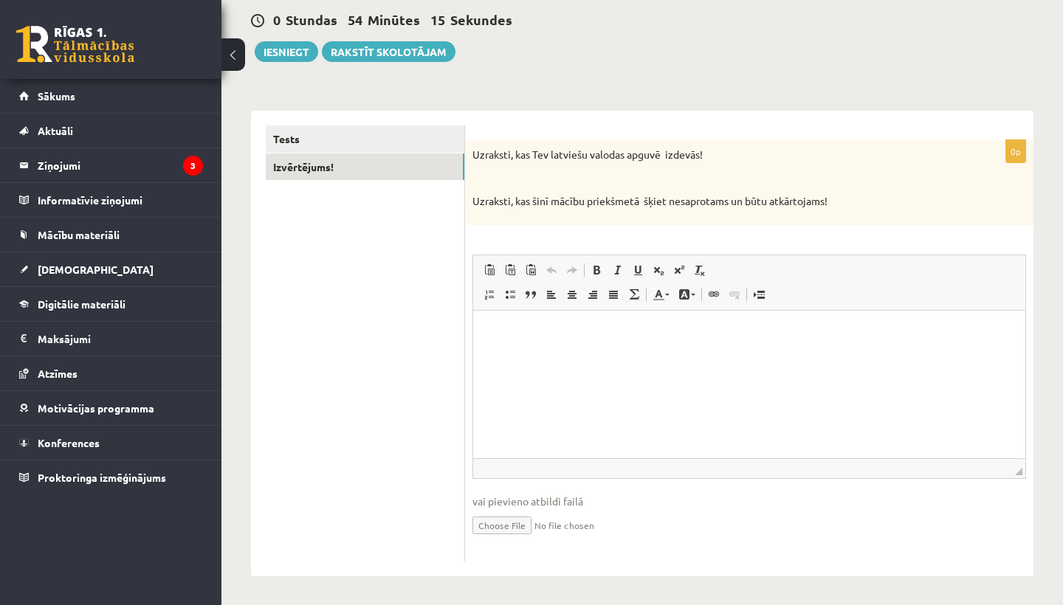
click at [922, 355] on html at bounding box center [749, 332] width 552 height 45
click at [454, 140] on link "Tests" at bounding box center [365, 139] width 198 height 27
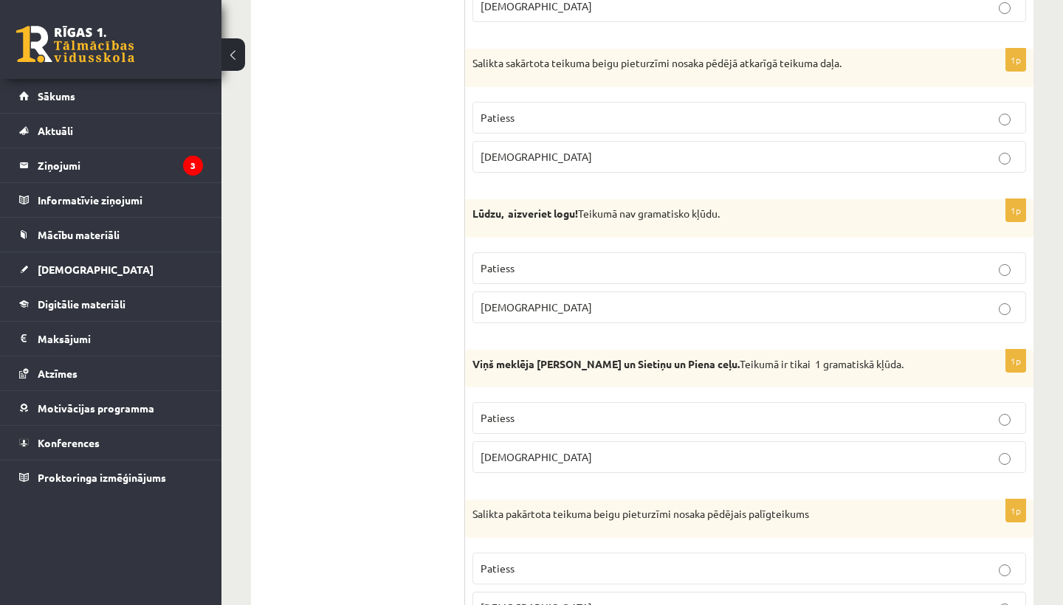
scroll to position [1004, 0]
click at [589, 311] on p "Aplams" at bounding box center [748, 307] width 537 height 15
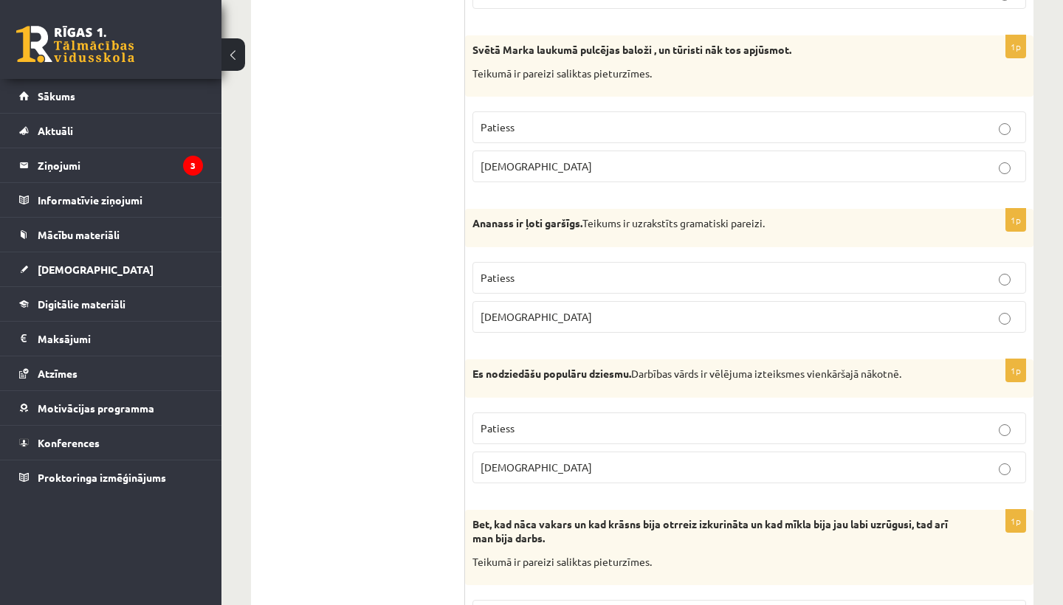
scroll to position [3769, 0]
click at [853, 309] on p "Aplams" at bounding box center [748, 316] width 537 height 15
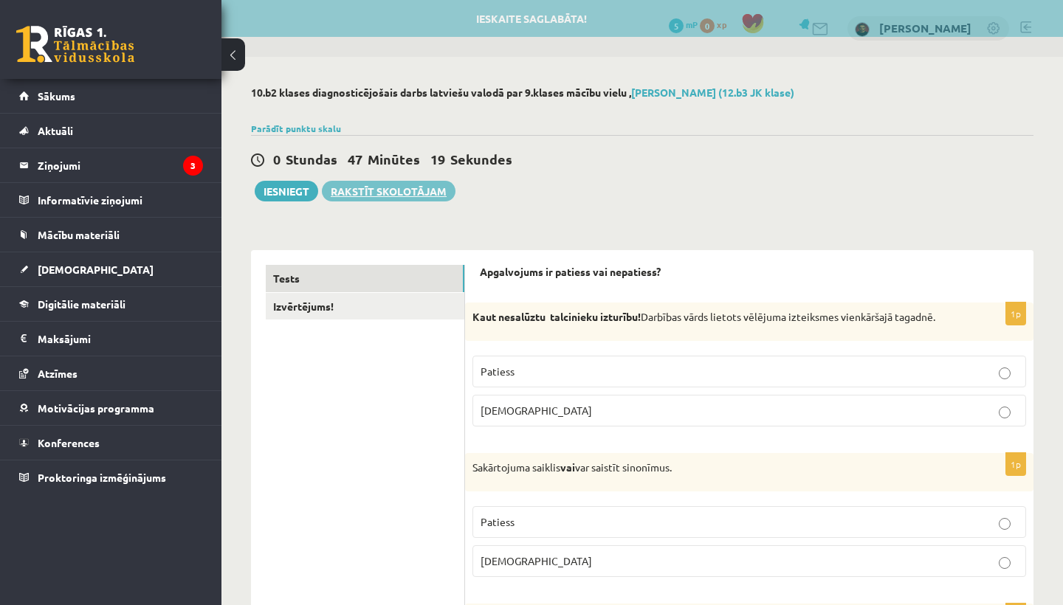
scroll to position [0, 0]
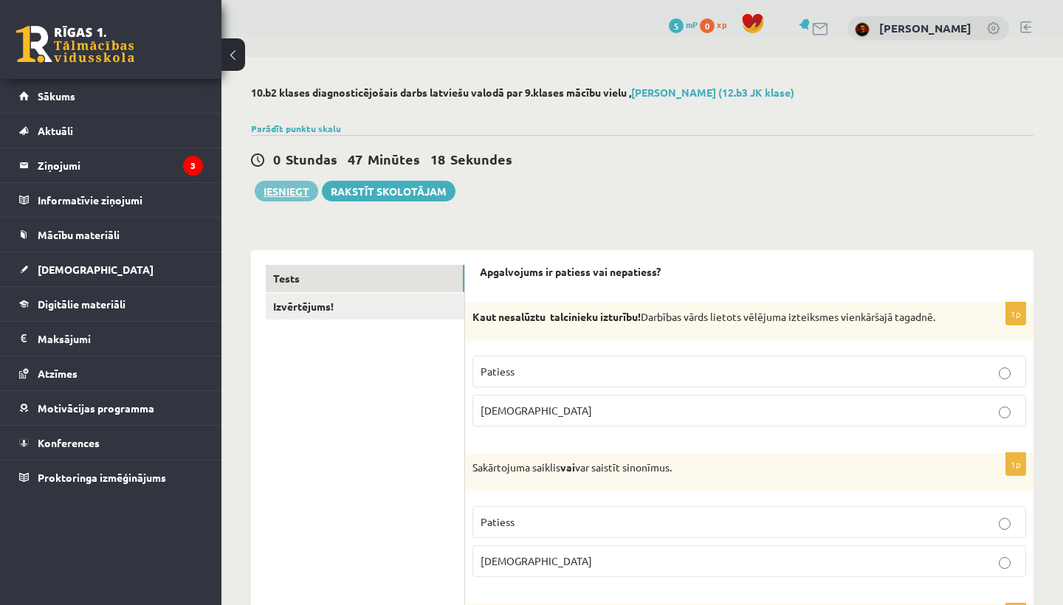
click at [303, 193] on button "Iesniegt" at bounding box center [286, 191] width 63 height 21
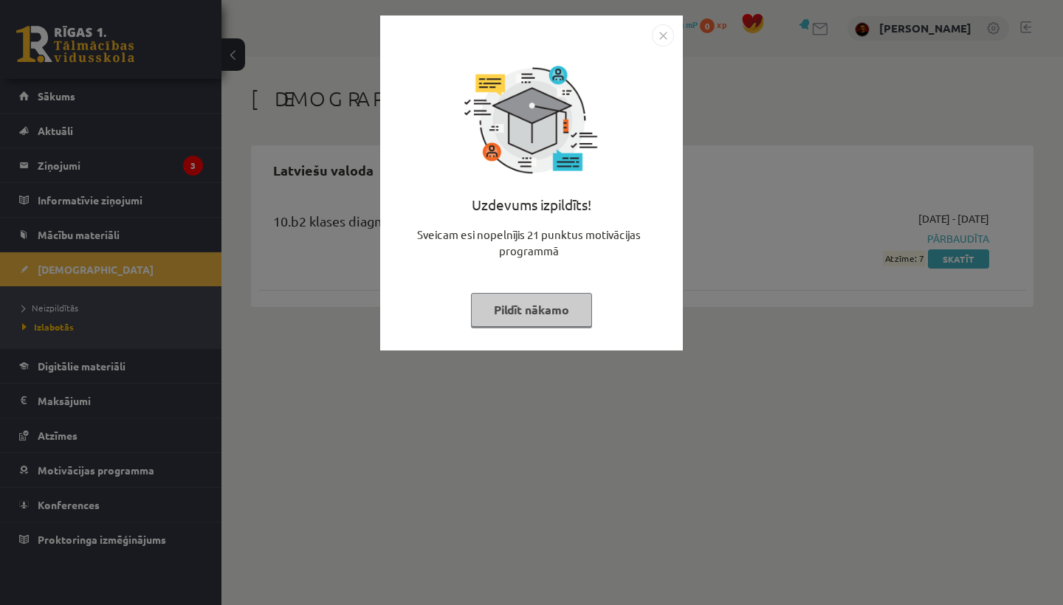
click at [555, 308] on button "Pildīt nākamo" at bounding box center [531, 310] width 121 height 34
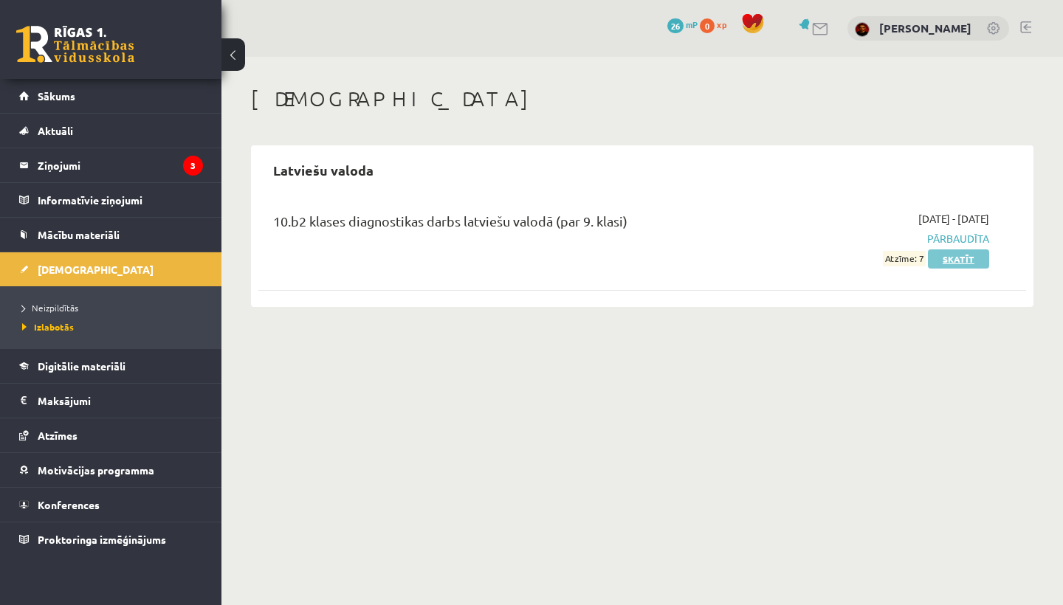
click at [942, 258] on link "Skatīt" at bounding box center [958, 258] width 61 height 19
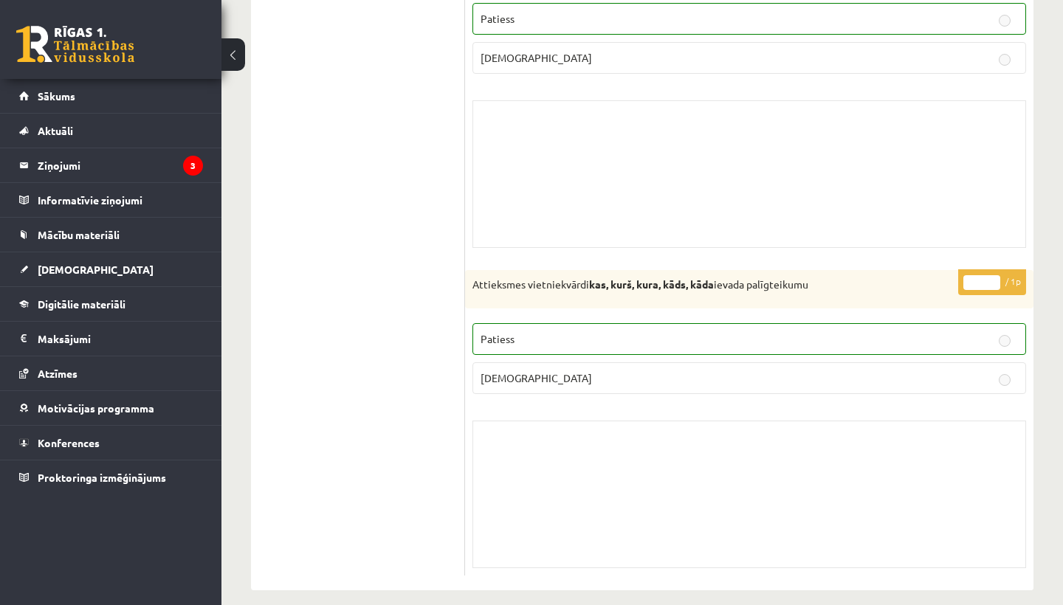
scroll to position [9411, 0]
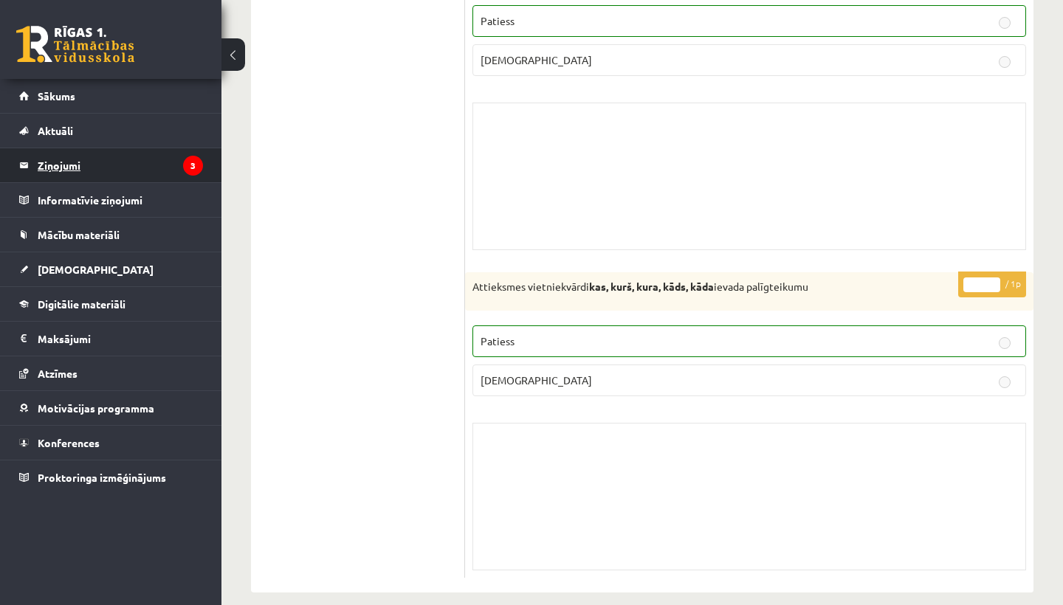
click at [143, 170] on legend "Ziņojumi 3" at bounding box center [120, 165] width 165 height 34
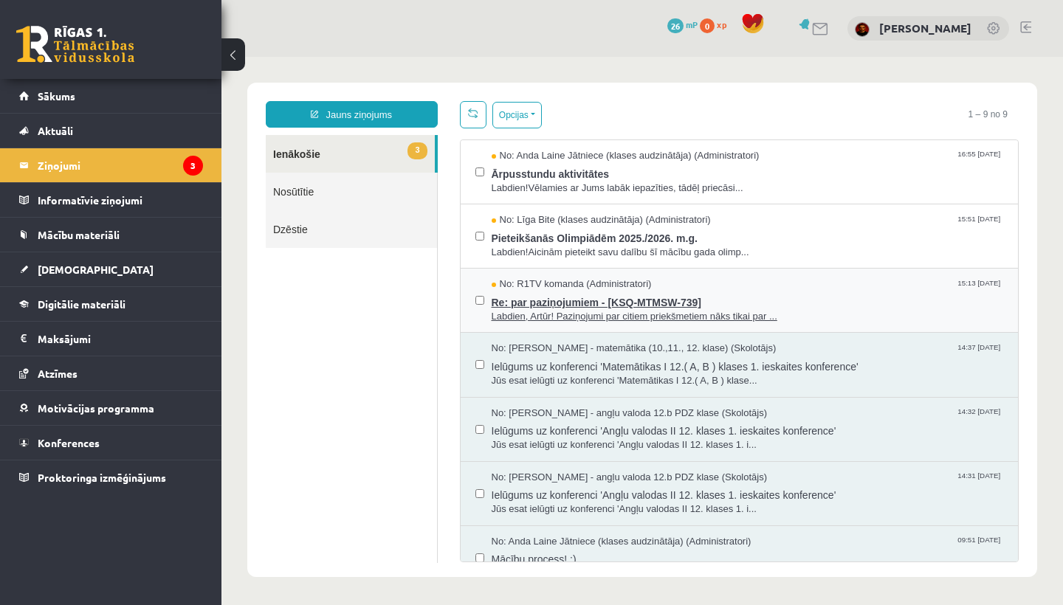
click at [573, 305] on span "Re: par paziņojumiem - [KSQ-MTMSW-739]" at bounding box center [747, 300] width 512 height 18
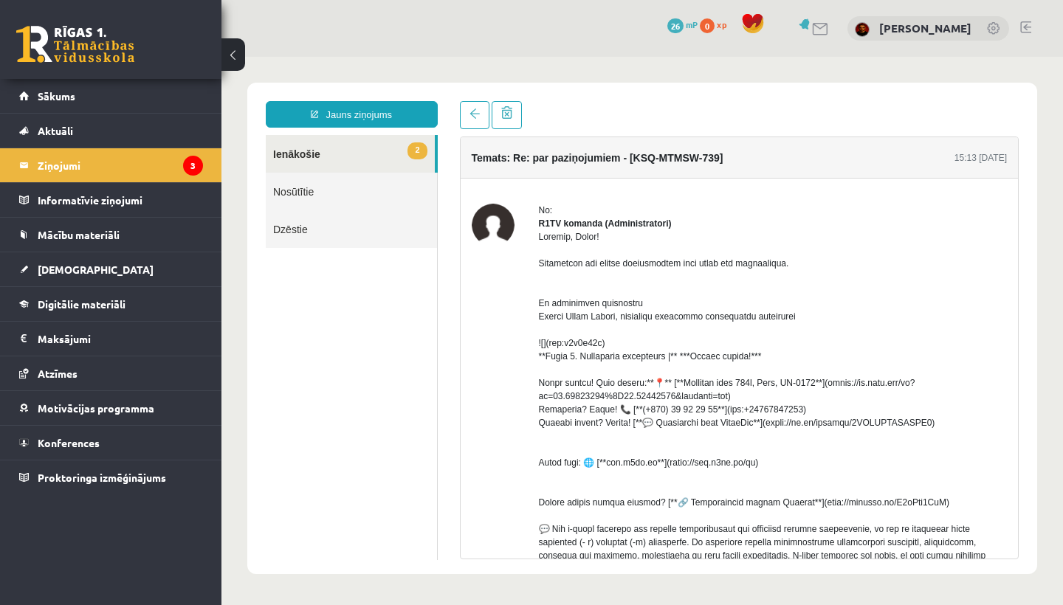
click at [311, 151] on link "2 Ienākošie" at bounding box center [350, 154] width 169 height 38
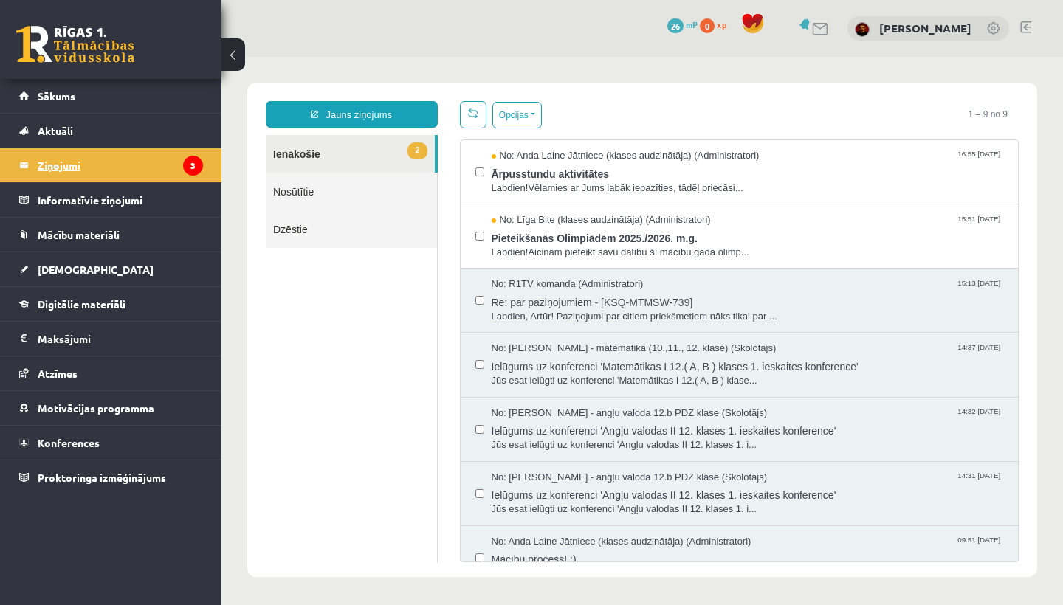
click at [174, 165] on legend "Ziņojumi 3" at bounding box center [120, 165] width 165 height 34
click at [596, 241] on span "Pieteikšanās Olimpiādēm 2025./2026. m.g." at bounding box center [747, 236] width 512 height 18
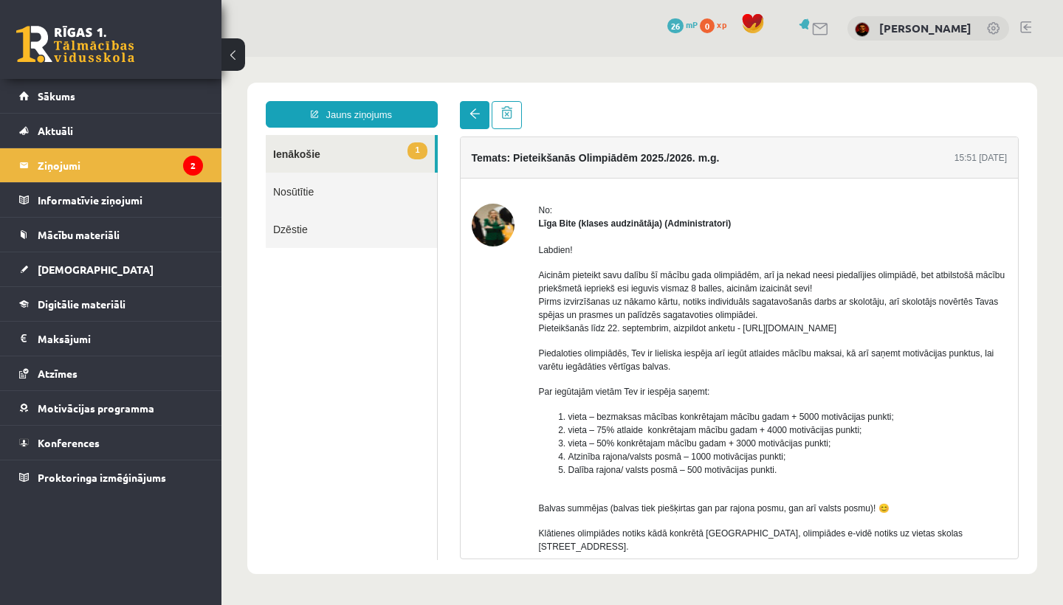
click at [478, 118] on span at bounding box center [474, 113] width 10 height 10
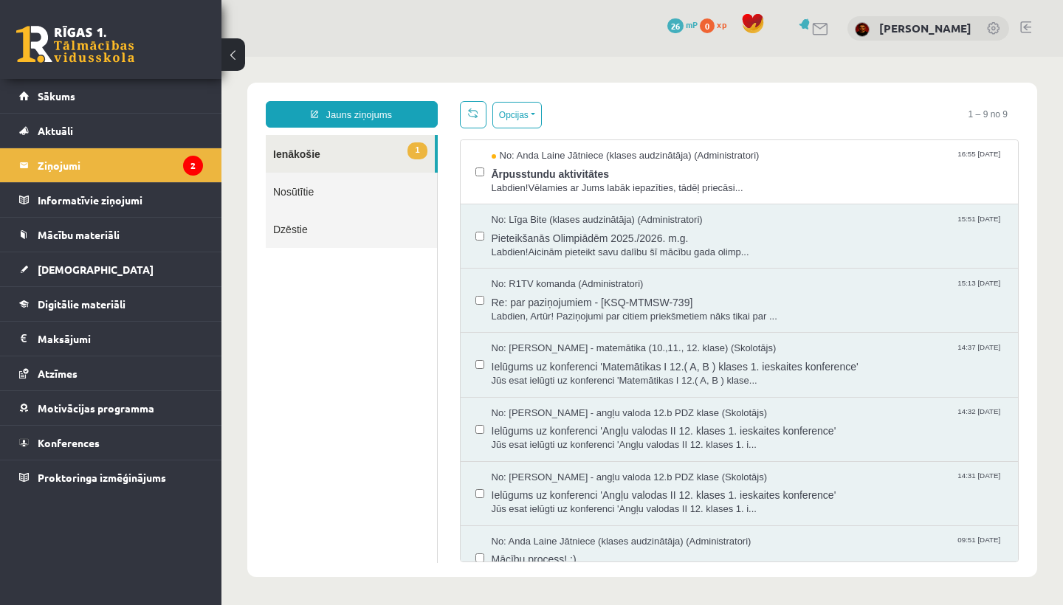
click at [478, 118] on link at bounding box center [473, 114] width 27 height 27
click at [542, 173] on span "Ārpusstundu aktivitātes" at bounding box center [747, 172] width 512 height 18
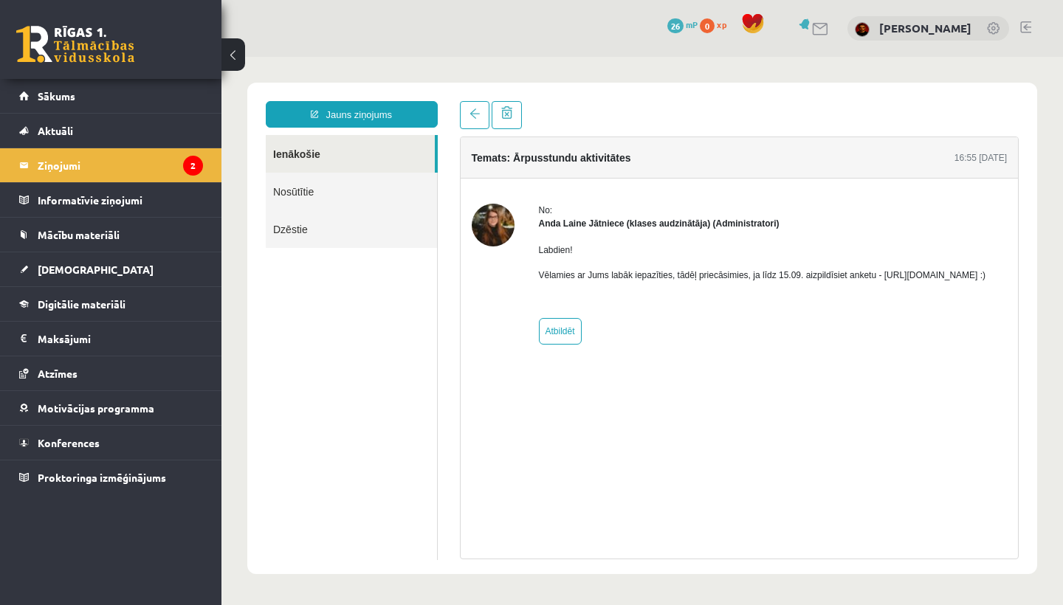
click at [612, 282] on p "Vēlamies ar Jums labāk iepazīties, tādēļ priecāsimies, ja līdz 15.09. aizpildīs…" at bounding box center [762, 275] width 447 height 13
drag, startPoint x: 539, startPoint y: 291, endPoint x: 705, endPoint y: 292, distance: 166.8
click at [705, 282] on p "Vēlamies ar Jums labāk iepazīties, tādēļ priecāsimies, ja līdz 15.09. aizpildīs…" at bounding box center [762, 275] width 447 height 13
copy p "https://forms.gle/mVxkUEapGFxHM7hU7"
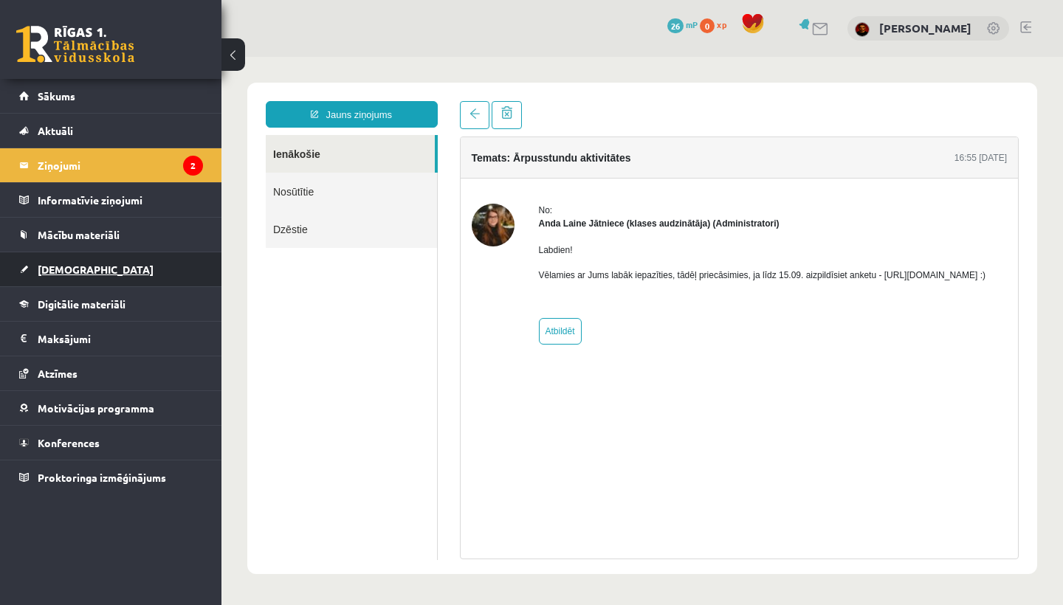
click at [93, 268] on link "[DEMOGRAPHIC_DATA]" at bounding box center [111, 269] width 184 height 34
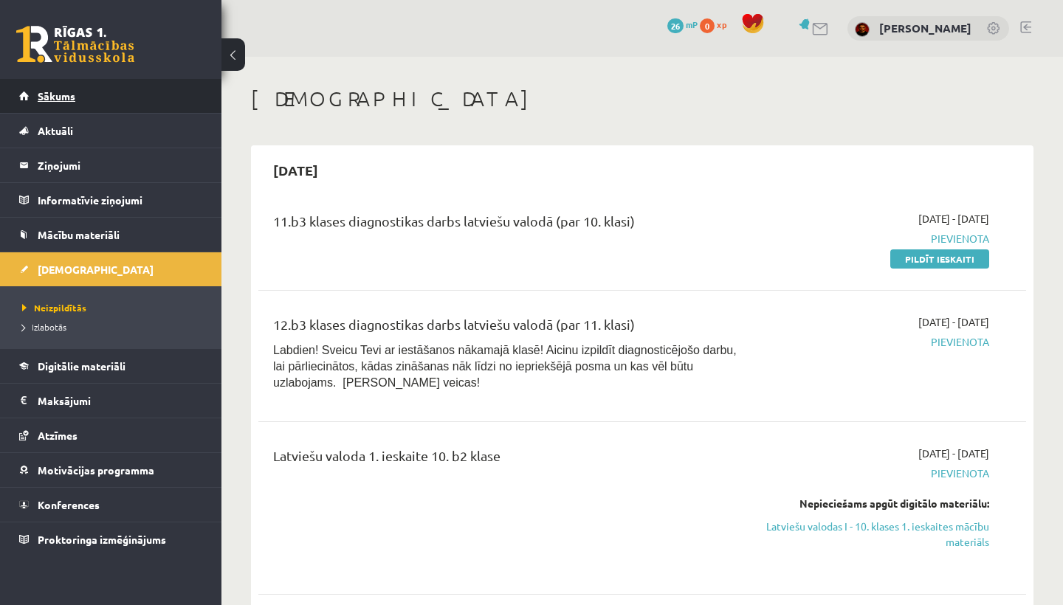
click at [86, 92] on link "Sākums" at bounding box center [111, 96] width 184 height 34
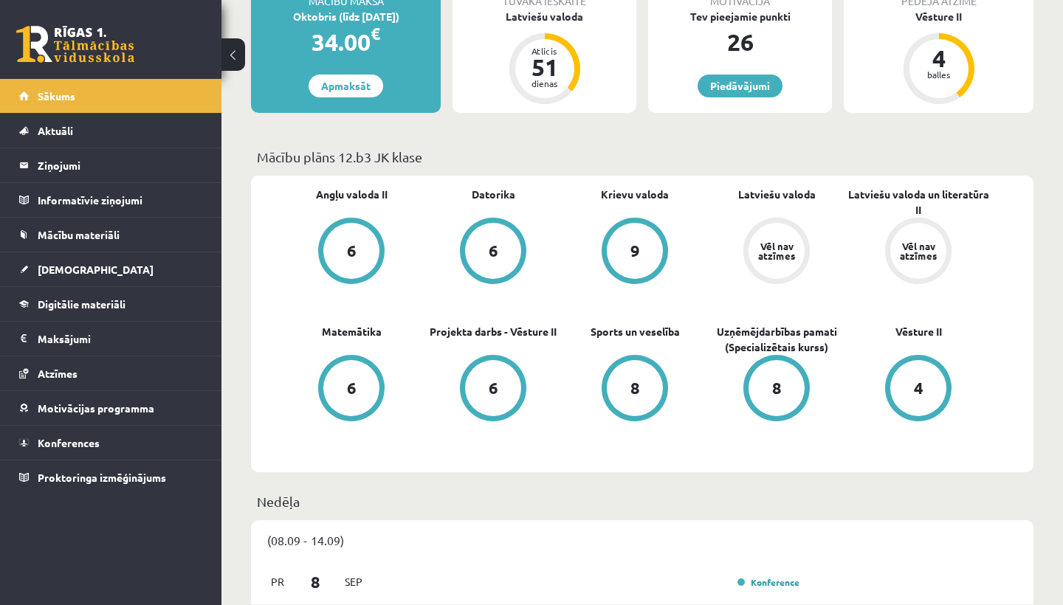
scroll to position [298, 0]
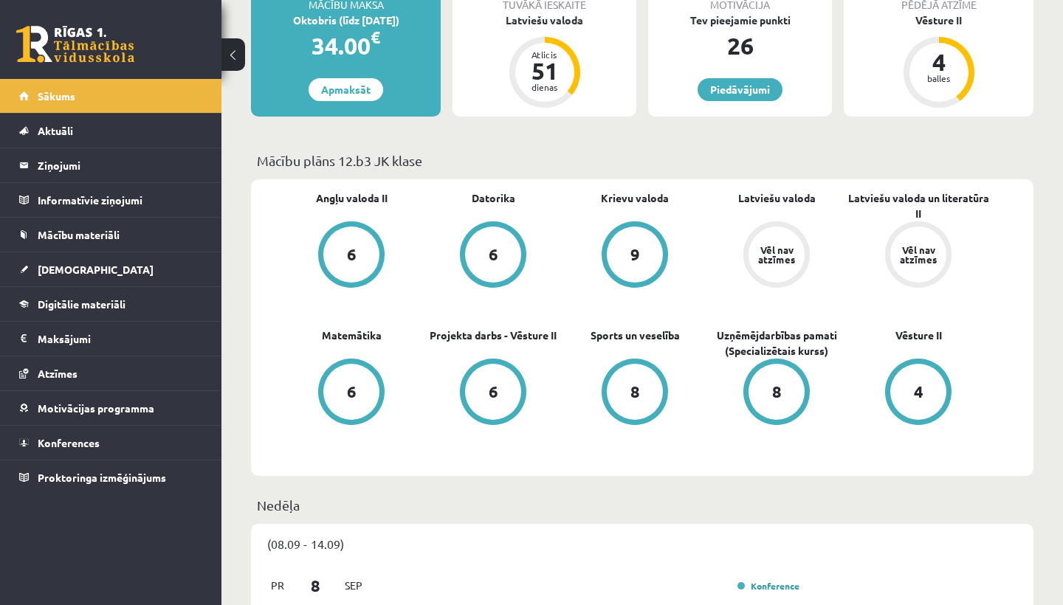
drag, startPoint x: 864, startPoint y: 340, endPoint x: 1045, endPoint y: 330, distance: 181.1
drag, startPoint x: 704, startPoint y: 319, endPoint x: 773, endPoint y: 445, distance: 144.0
click at [776, 448] on div "Angļu valoda II 6 Datorika 6 Krievu valoda 9 Latviešu valoda Vēl nav atzīmes La…" at bounding box center [634, 327] width 708 height 275
click at [773, 445] on div "Angļu valoda II 6 Datorika 6 Krievu valoda 9 Latviešu valoda Vēl nav atzīmes La…" at bounding box center [634, 327] width 708 height 275
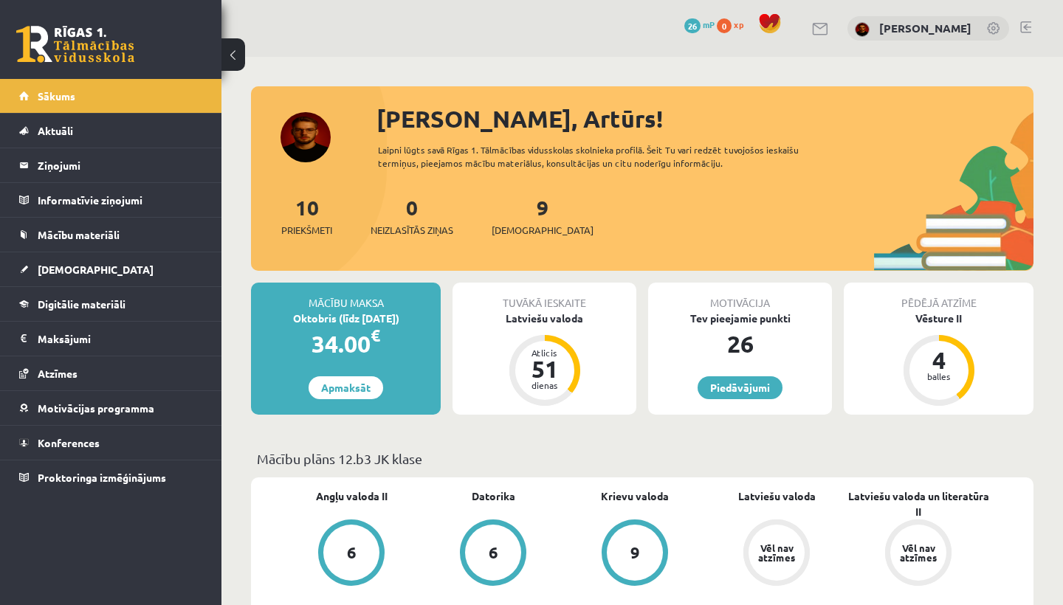
scroll to position [0, 0]
click at [517, 214] on link "9 Ieskaites" at bounding box center [542, 216] width 102 height 44
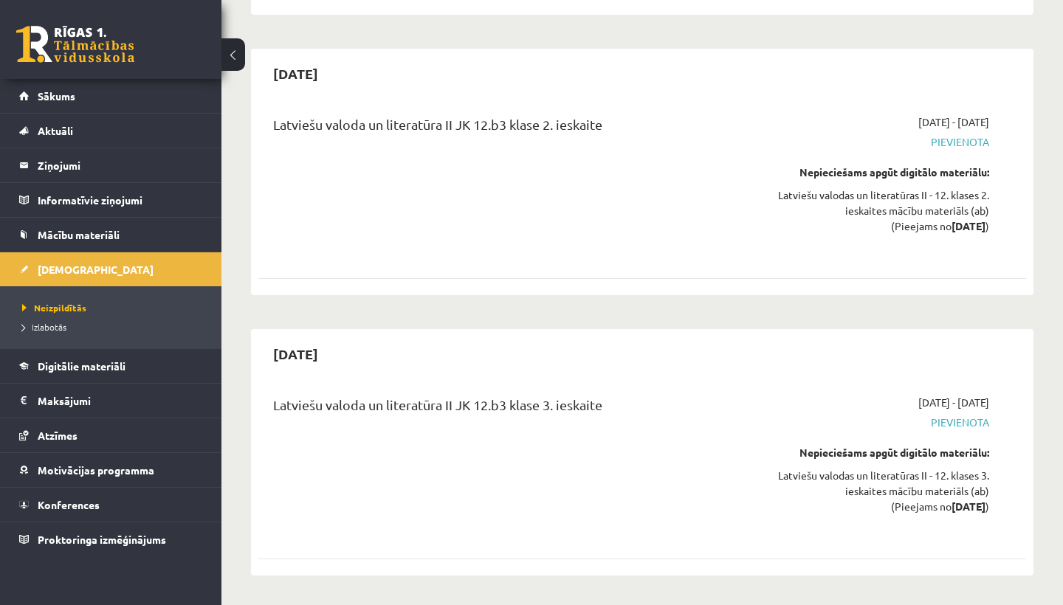
scroll to position [2198, 0]
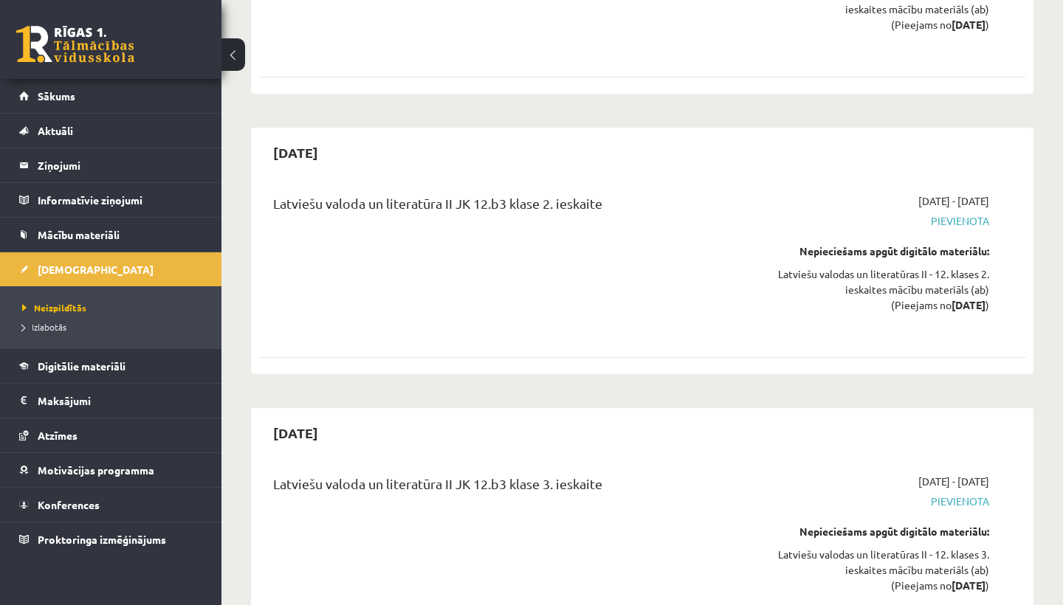
drag, startPoint x: 356, startPoint y: 156, endPoint x: 376, endPoint y: 168, distance: 23.2
click at [376, 168] on div "[DATE]" at bounding box center [641, 152] width 767 height 35
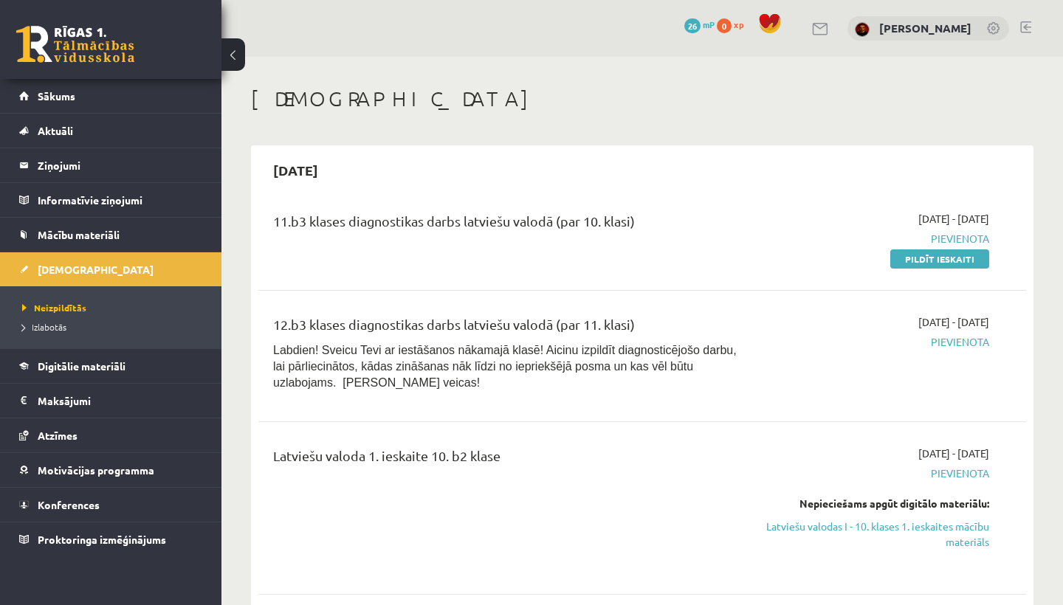
scroll to position [0, 0]
